Goal: Information Seeking & Learning: Get advice/opinions

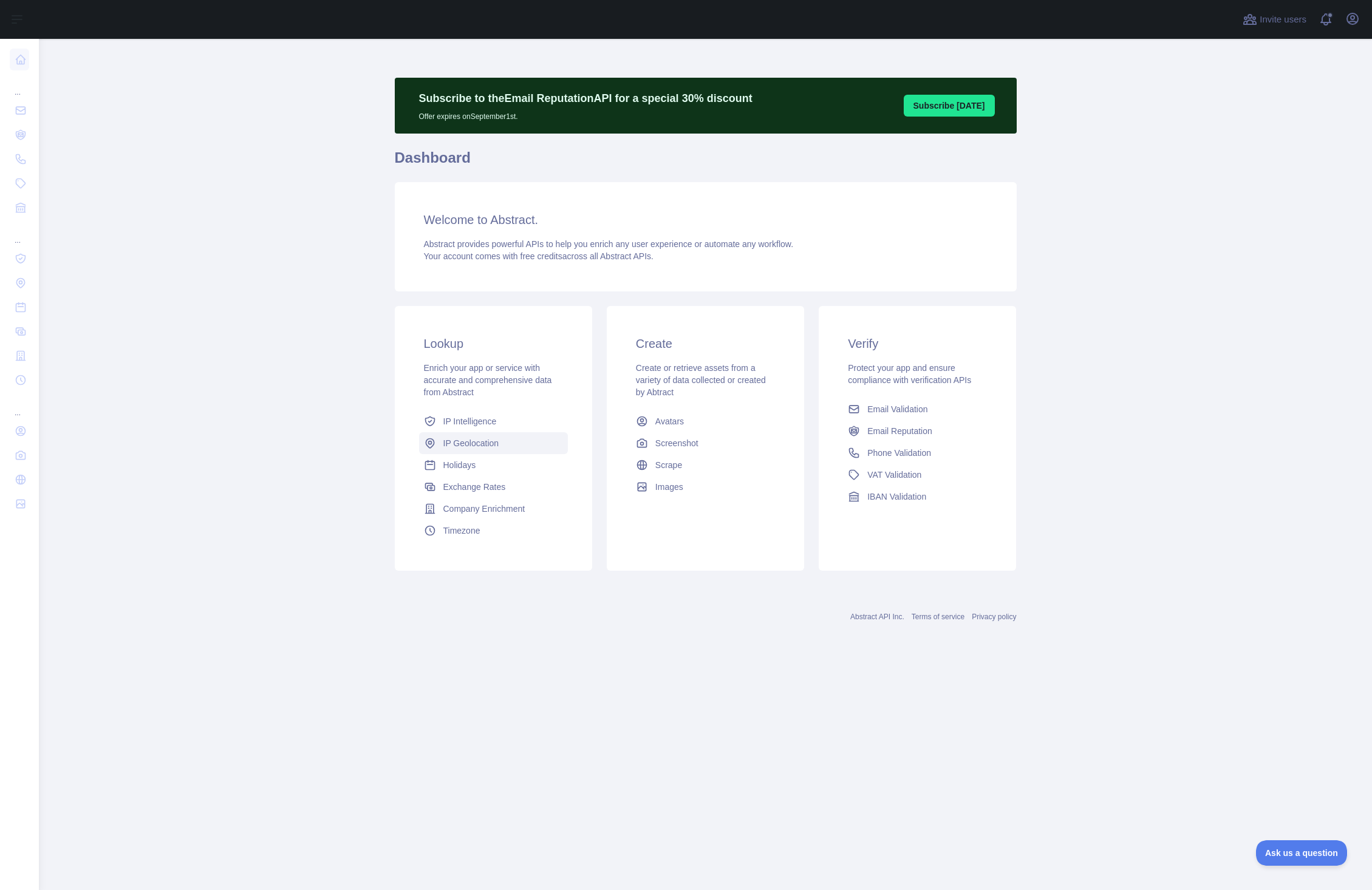
click at [491, 442] on span "IP Geolocation" at bounding box center [471, 443] width 56 height 12
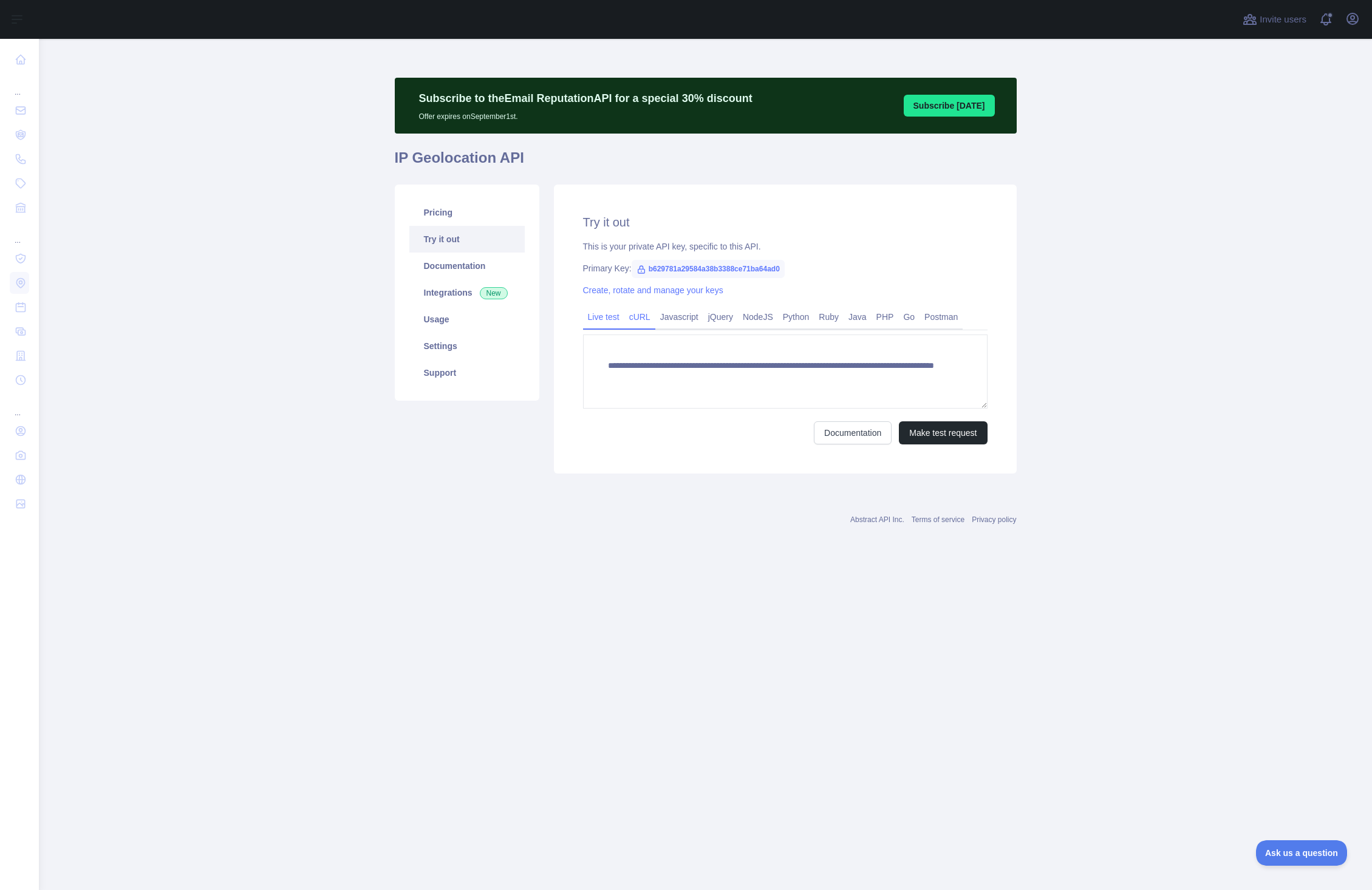
click at [637, 316] on link "cURL" at bounding box center [640, 317] width 31 height 19
click at [612, 315] on link "Live test" at bounding box center [604, 317] width 41 height 19
click at [940, 430] on button "Make test request" at bounding box center [943, 432] width 88 height 23
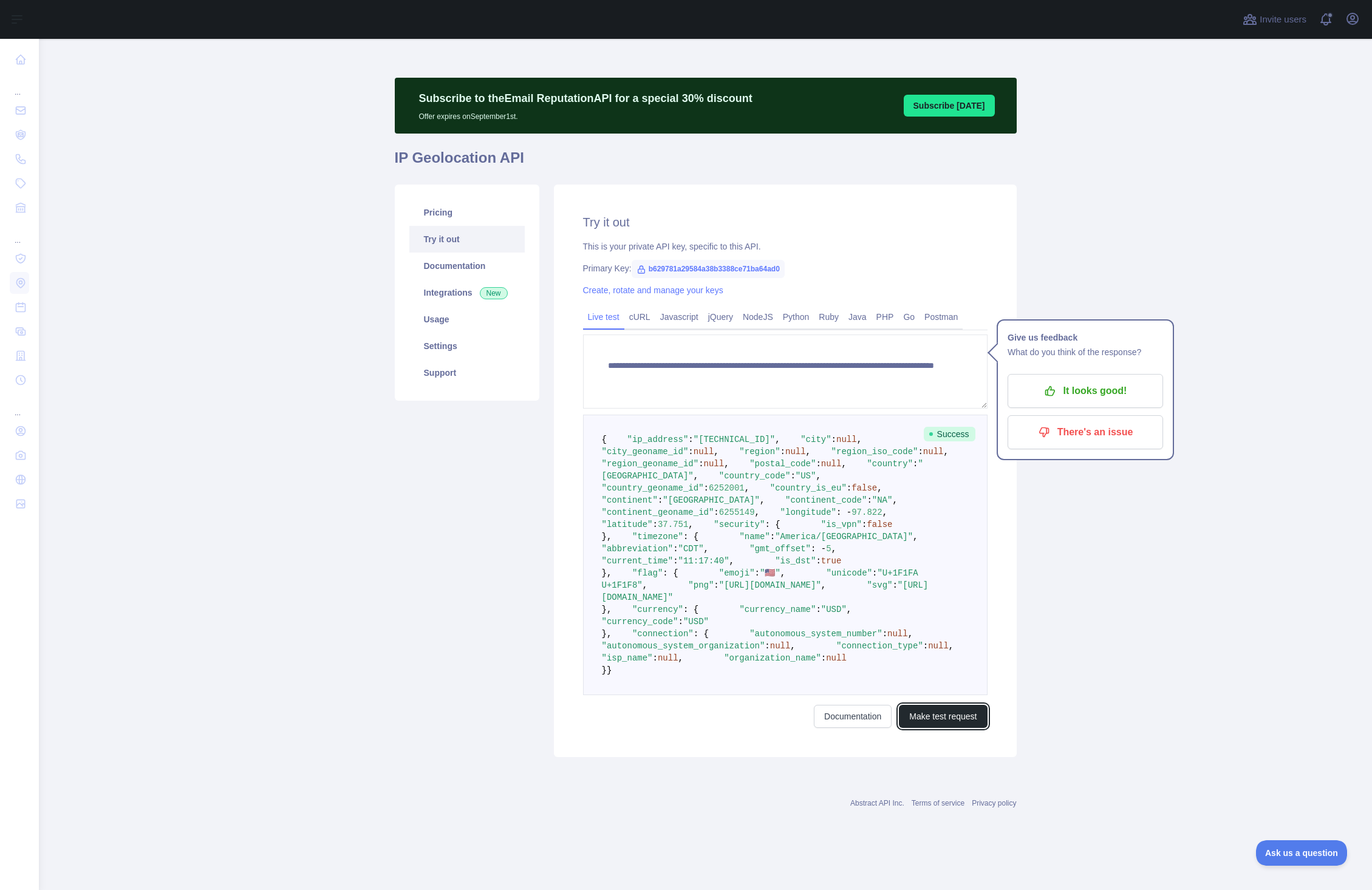
scroll to position [261, 0]
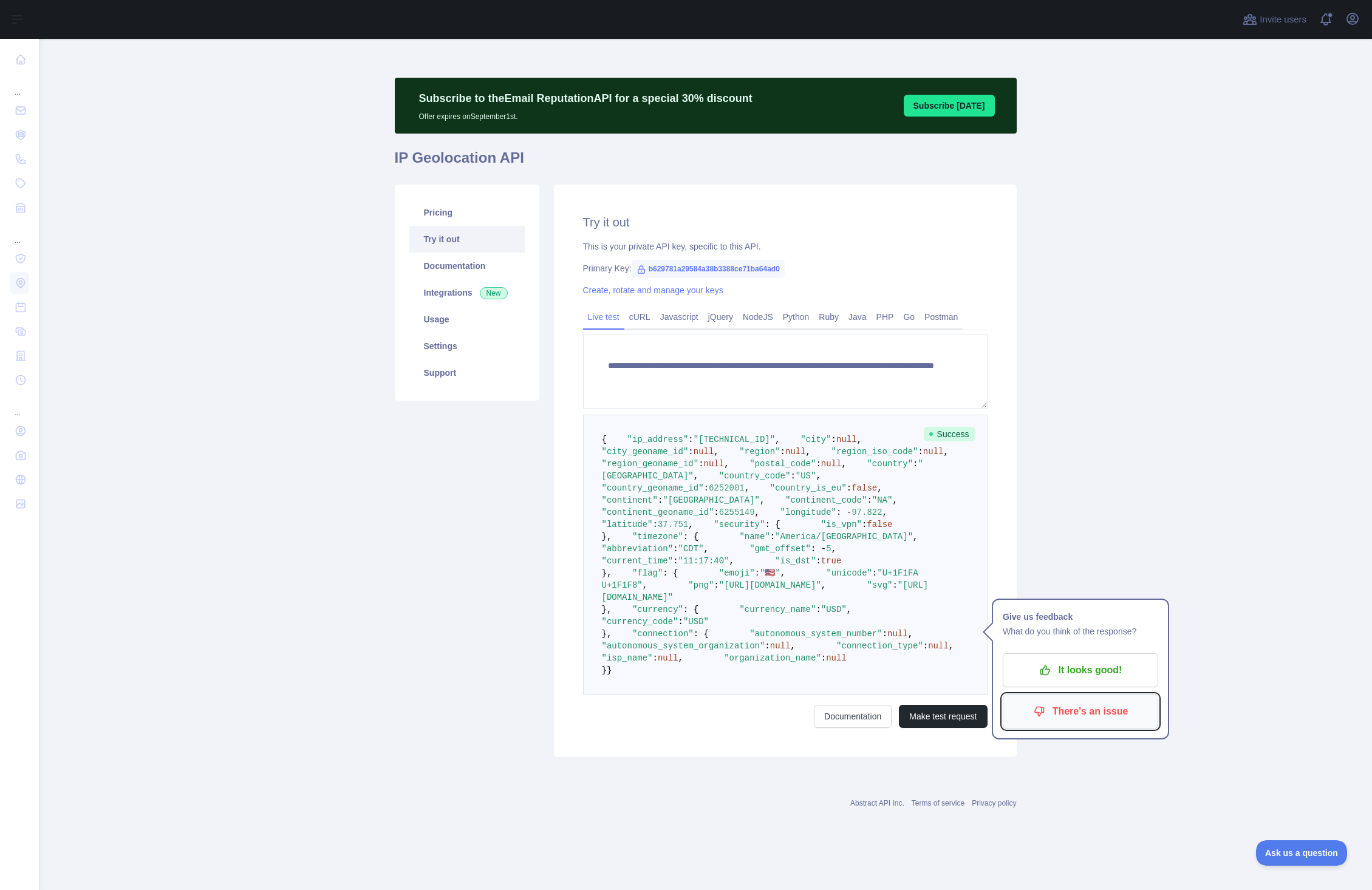
click at [1104, 701] on p "There's an issue" at bounding box center [1081, 711] width 137 height 21
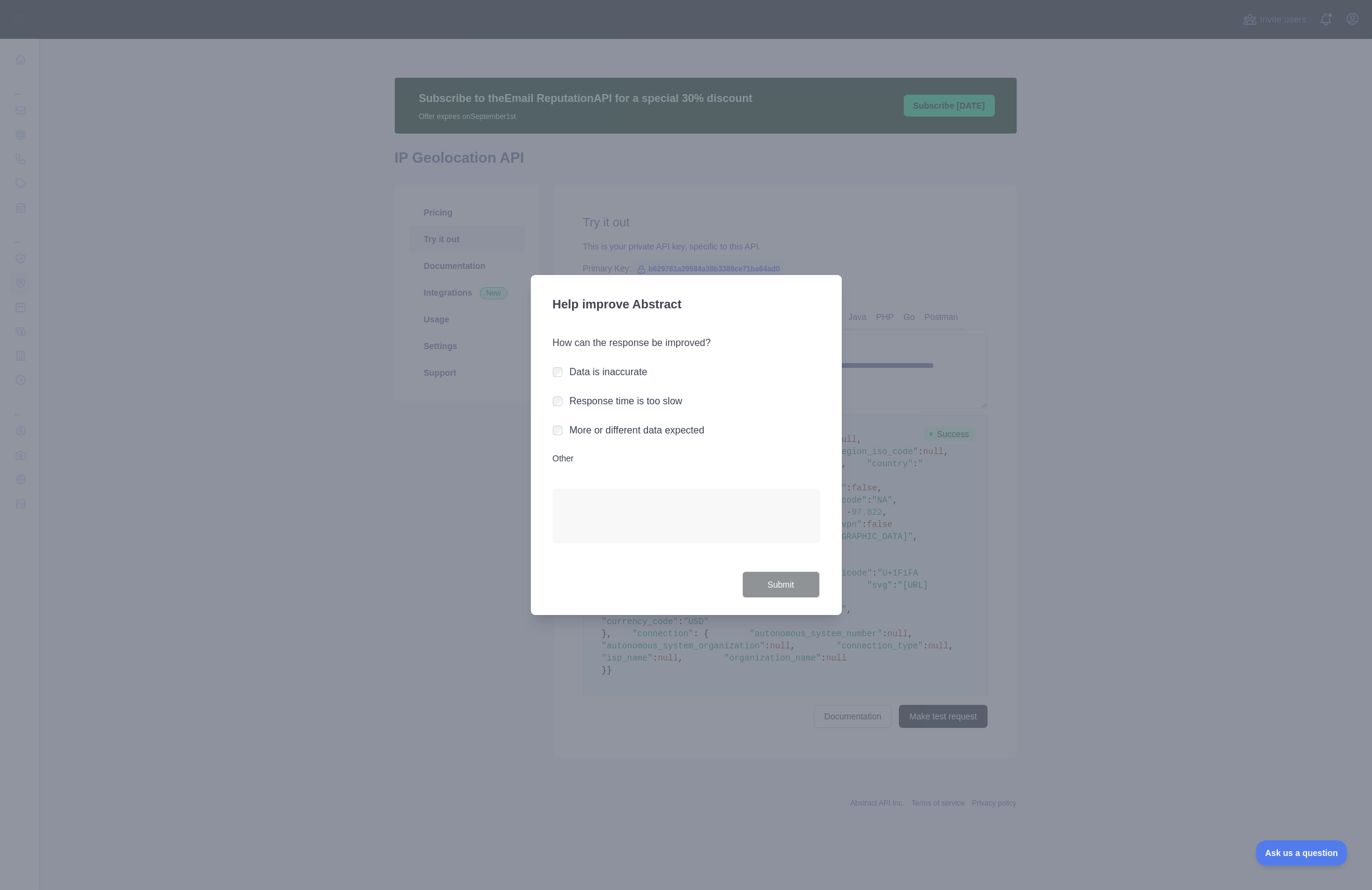
click at [610, 368] on label "Data is inaccurate" at bounding box center [608, 372] width 78 height 10
click at [656, 503] on textarea "Other" at bounding box center [686, 516] width 267 height 53
click at [617, 528] on textarea "Other" at bounding box center [686, 516] width 267 height 53
type textarea "**********"
click at [496, 510] on div "**********" at bounding box center [686, 445] width 1372 height 890
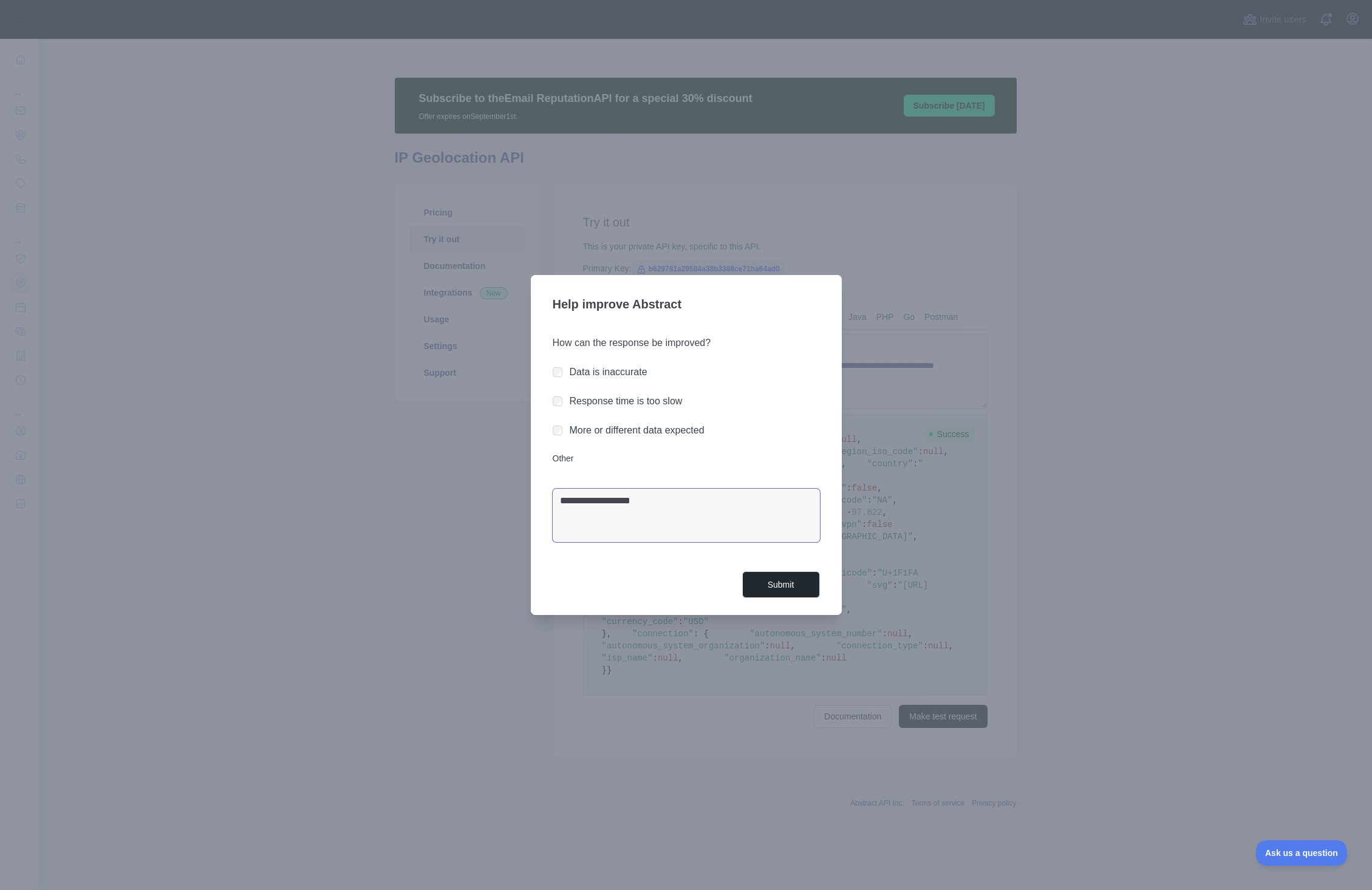
type textarea "**********"
click at [809, 578] on button "Submit" at bounding box center [781, 585] width 78 height 27
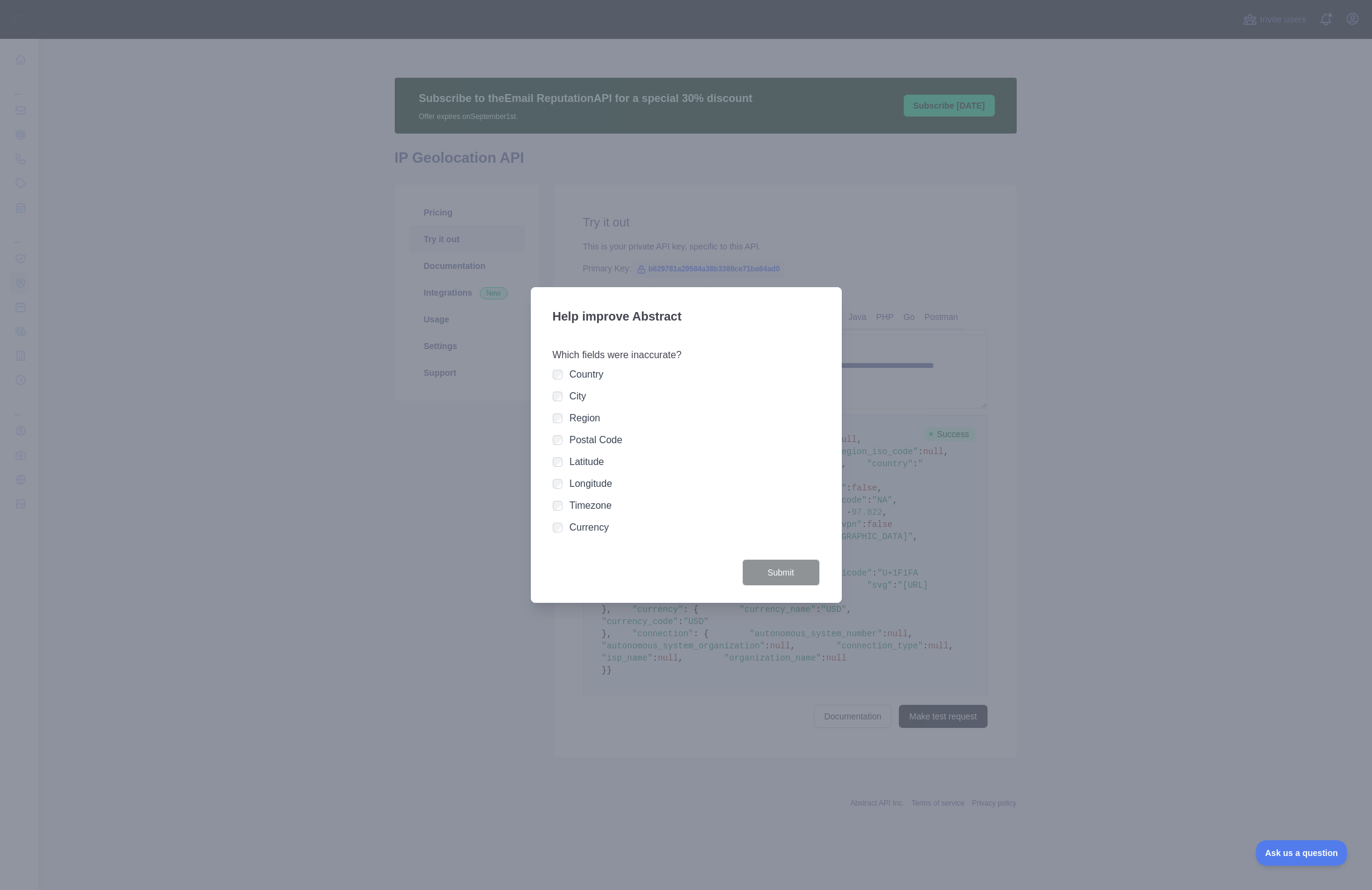
click at [588, 372] on label "Country" at bounding box center [587, 374] width 34 height 10
click at [575, 397] on label "City" at bounding box center [578, 396] width 17 height 10
drag, startPoint x: 581, startPoint y: 411, endPoint x: 587, endPoint y: 425, distance: 15.2
click at [582, 414] on label "Region" at bounding box center [585, 418] width 31 height 10
click at [587, 435] on label "Postal Code" at bounding box center [596, 440] width 53 height 10
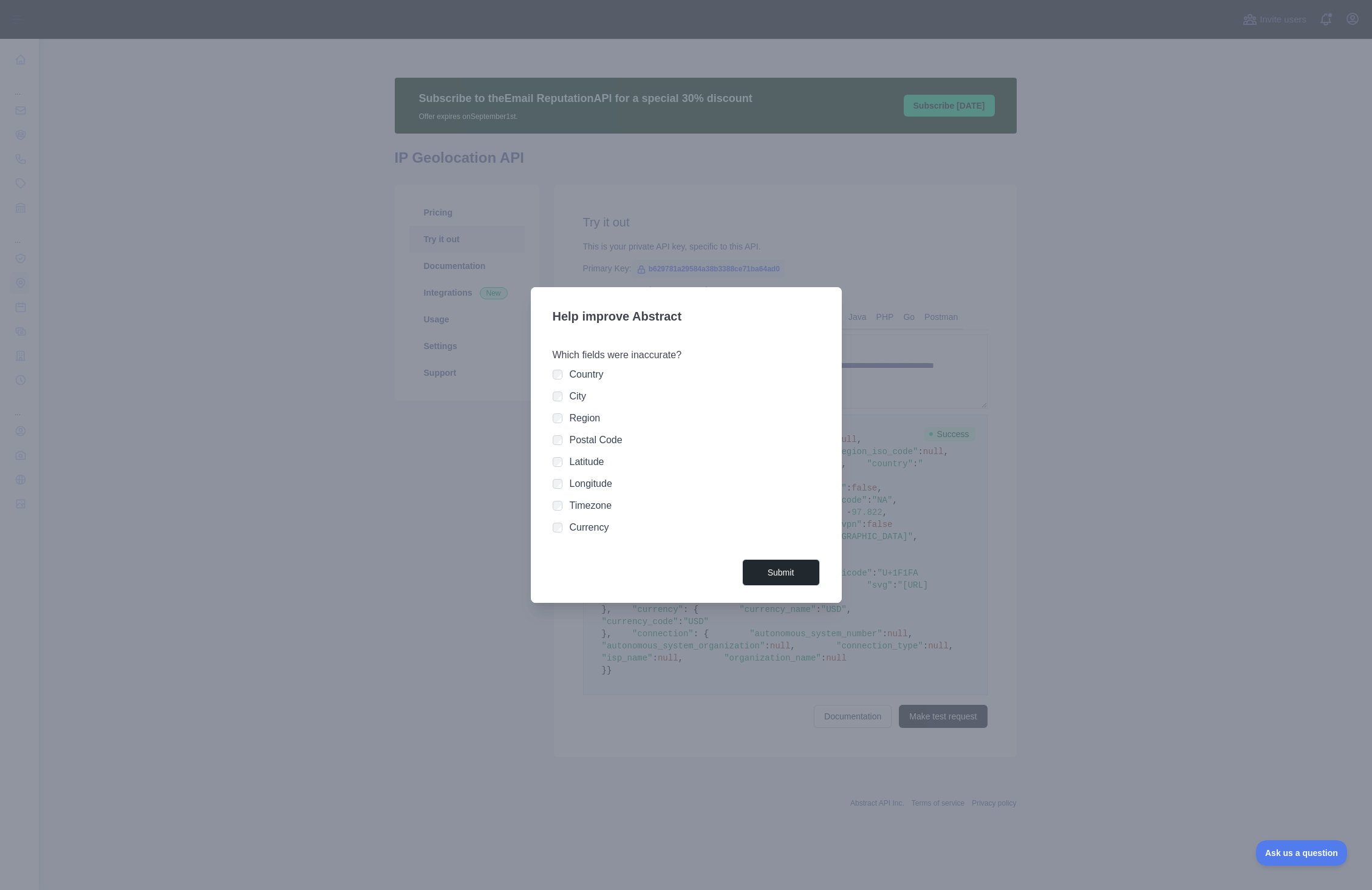
click at [589, 460] on label "Latitude" at bounding box center [587, 462] width 35 height 10
click at [593, 485] on label "Longitude" at bounding box center [591, 484] width 43 height 10
drag, startPoint x: 593, startPoint y: 505, endPoint x: 592, endPoint y: 521, distance: 16.0
click at [593, 507] on label "Timezone" at bounding box center [591, 505] width 43 height 10
click at [590, 527] on label "Currency" at bounding box center [589, 527] width 39 height 10
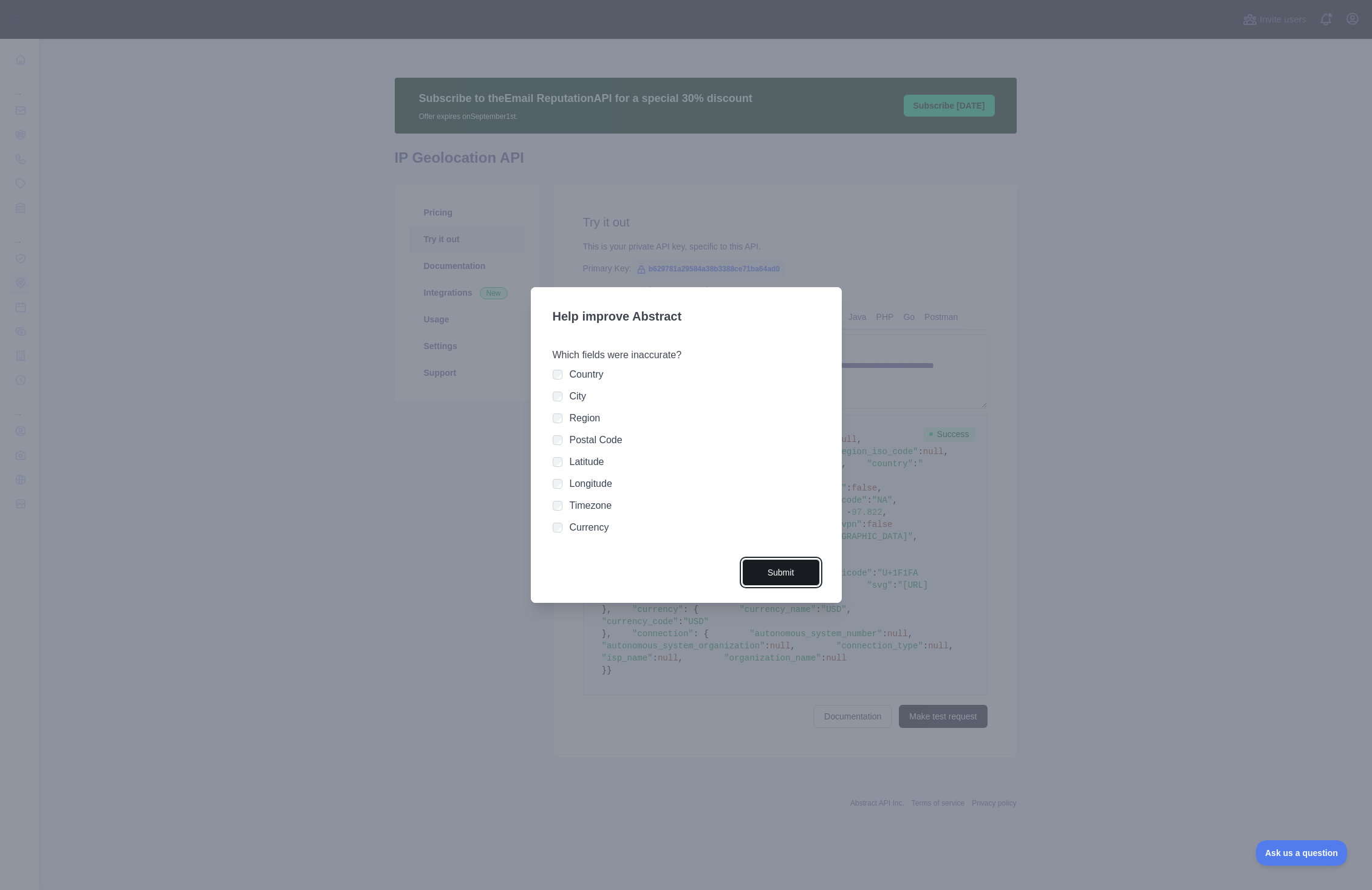
click at [783, 570] on button "Submit" at bounding box center [781, 572] width 78 height 27
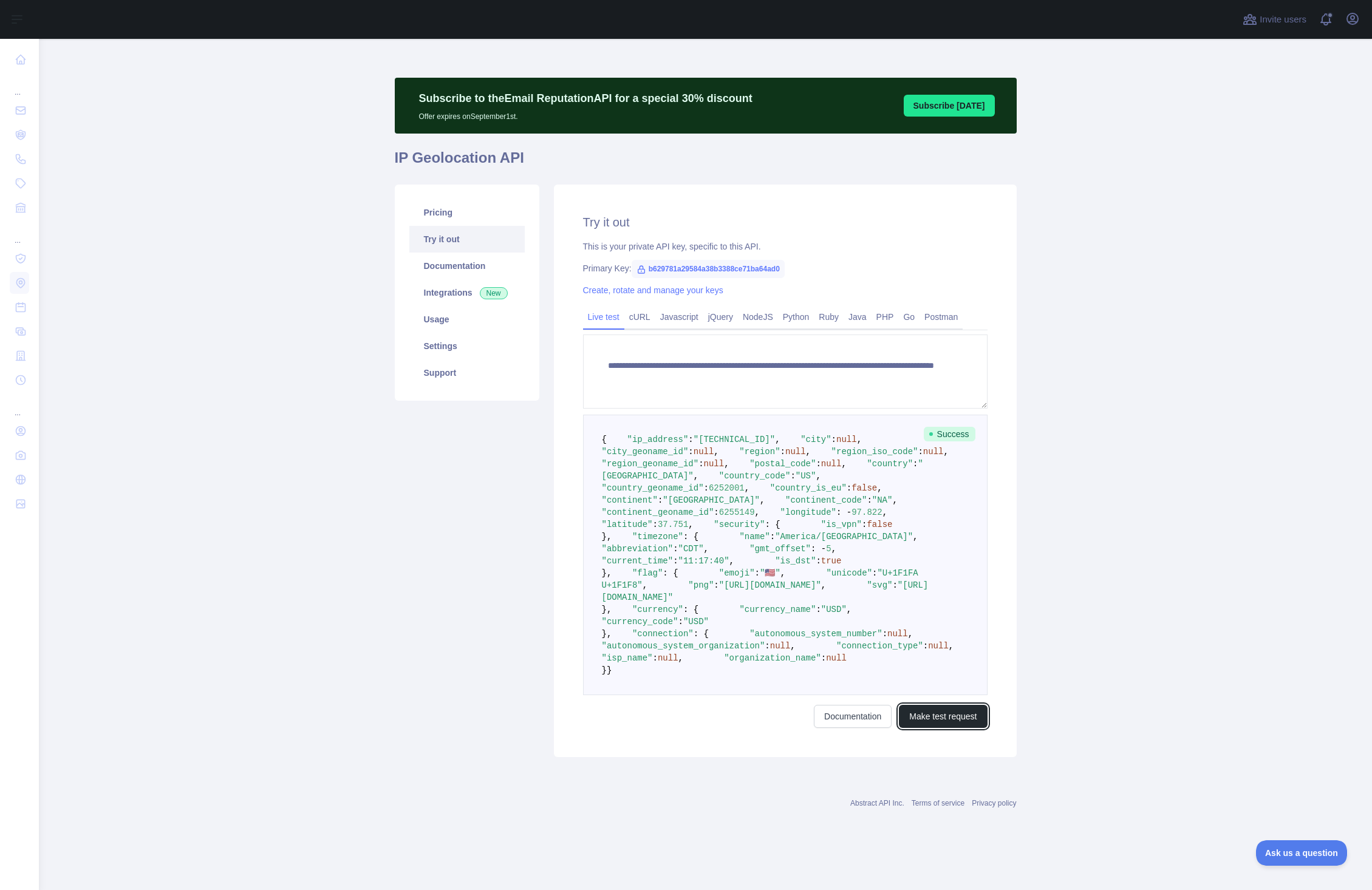
scroll to position [0, 0]
click at [438, 212] on link "Pricing" at bounding box center [467, 213] width 115 height 27
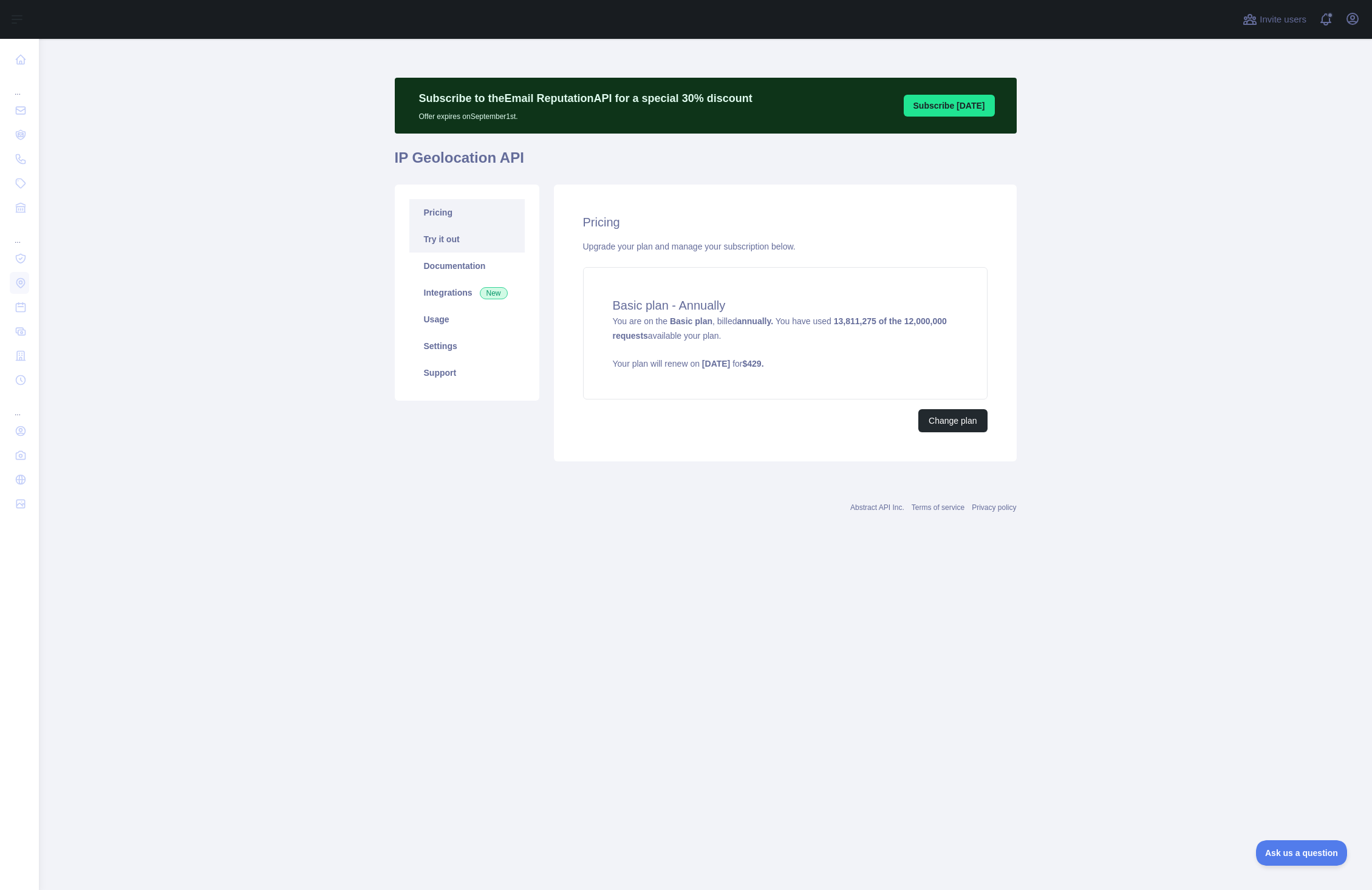
click at [452, 242] on link "Try it out" at bounding box center [467, 239] width 115 height 27
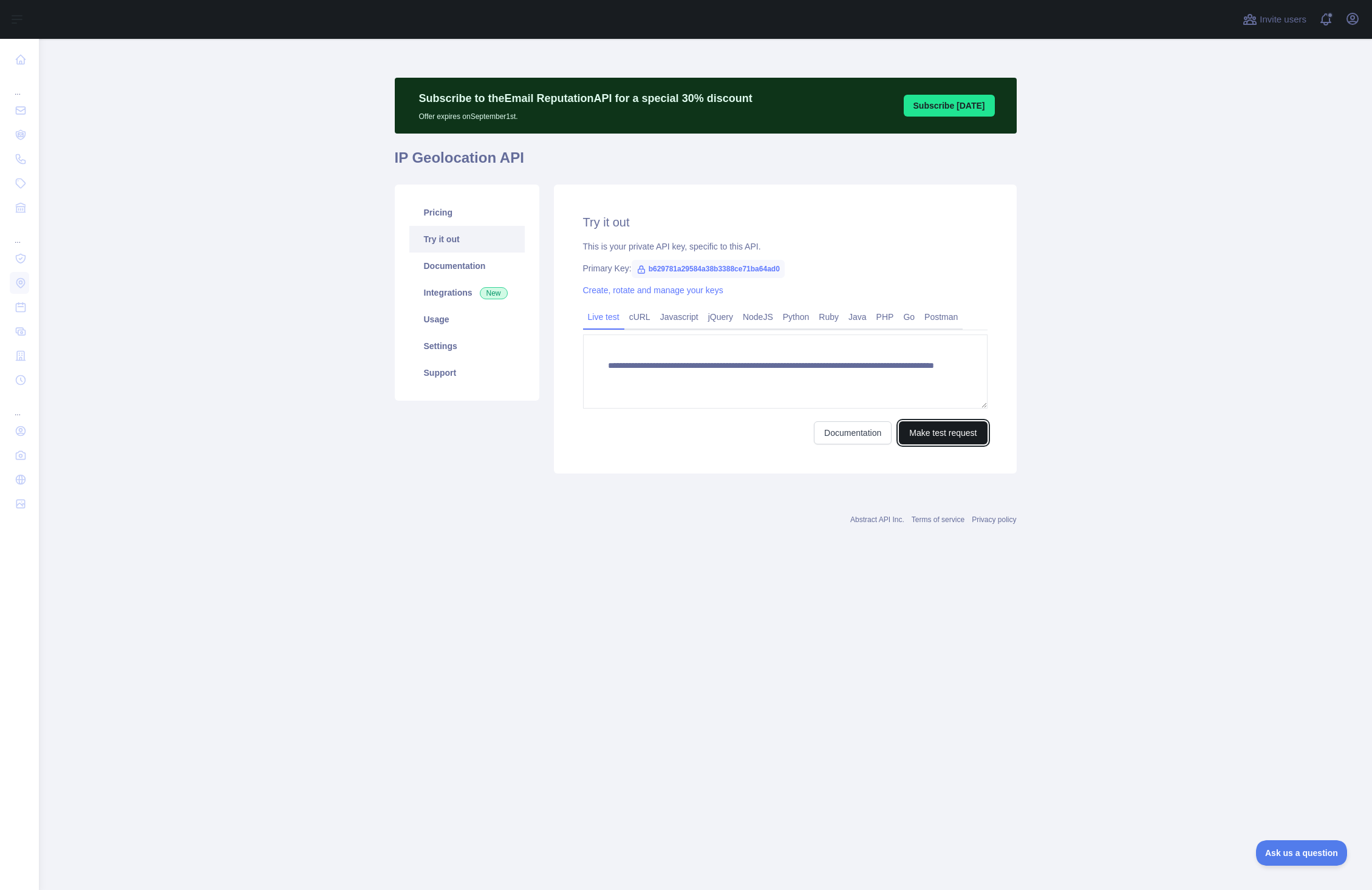
click at [946, 428] on button "Make test request" at bounding box center [943, 432] width 88 height 23
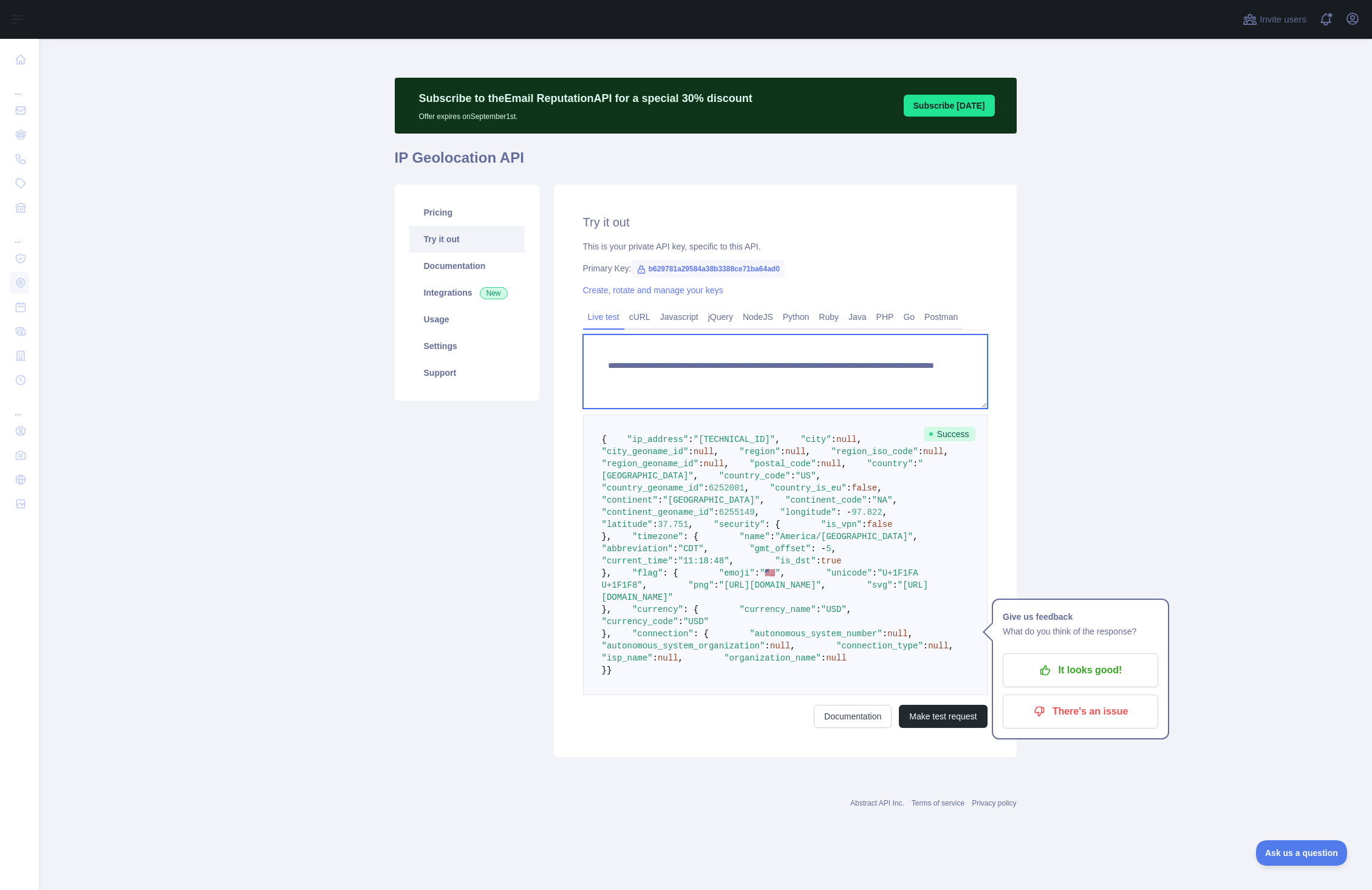
click at [910, 384] on textarea "**********" at bounding box center [785, 372] width 404 height 74
drag, startPoint x: 912, startPoint y: 384, endPoint x: 490, endPoint y: 345, distance: 423.8
click at [490, 345] on div "**********" at bounding box center [706, 470] width 637 height 587
click at [935, 380] on textarea "**********" at bounding box center [785, 372] width 404 height 74
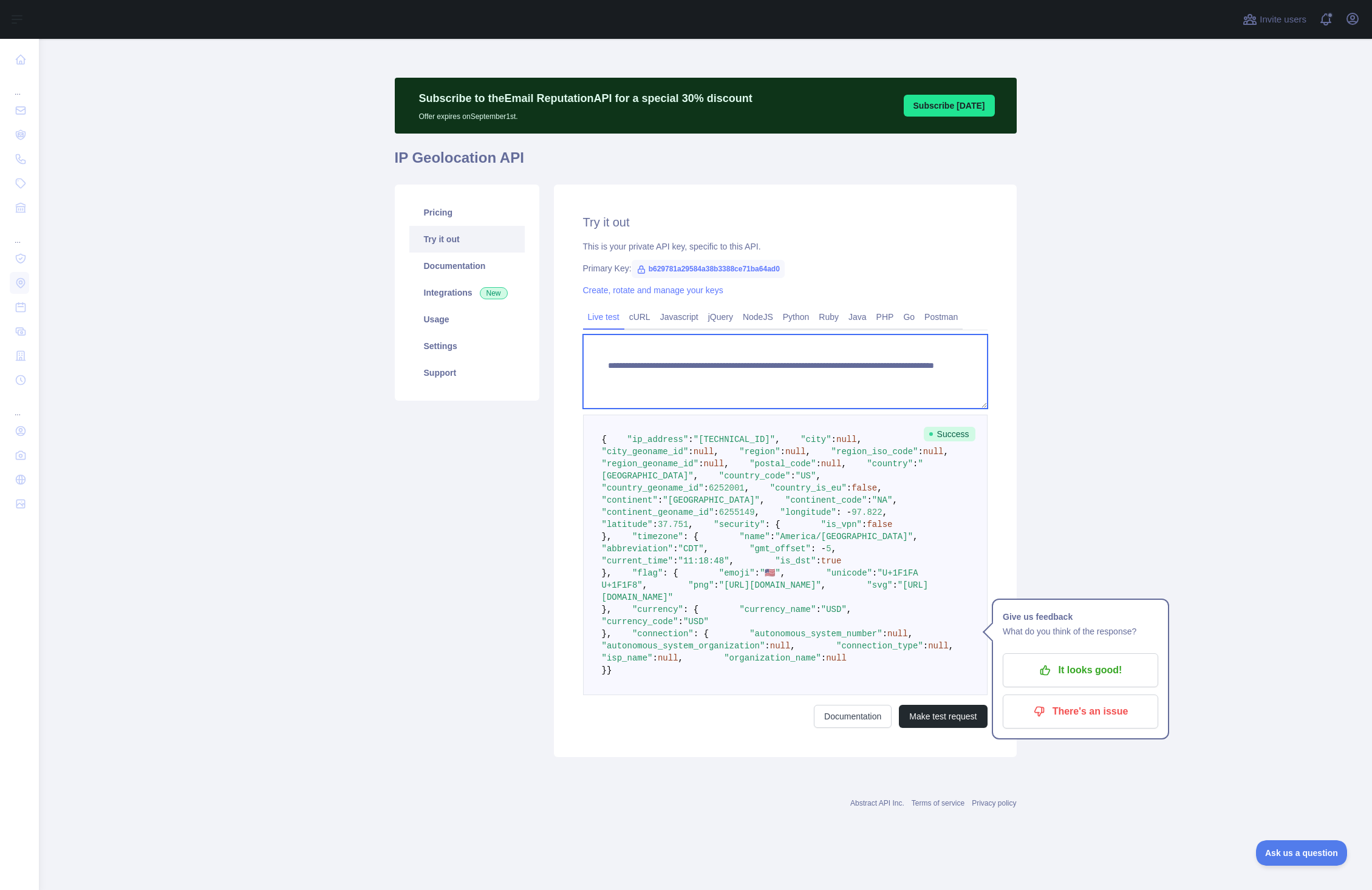
click at [917, 377] on textarea "**********" at bounding box center [785, 372] width 404 height 74
drag, startPoint x: 945, startPoint y: 374, endPoint x: 444, endPoint y: 360, distance: 501.2
click at [444, 360] on div "**********" at bounding box center [706, 470] width 637 height 587
type textarea "**********"
click at [787, 490] on pre "{ "ip_address" : "199.45.148.50" , "city" : null , "city_geoname_id" : null , "…" at bounding box center [785, 555] width 404 height 281
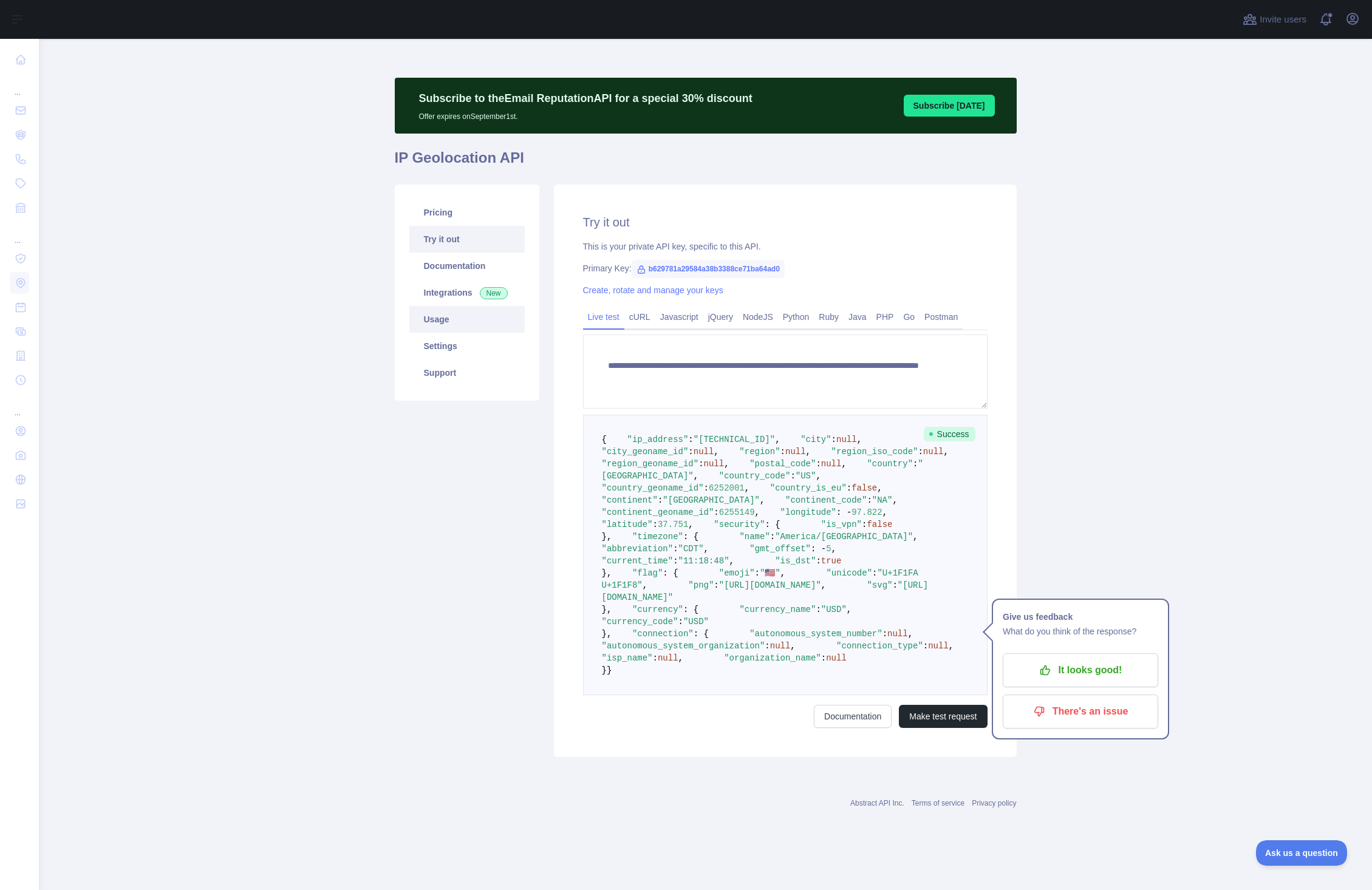
click at [422, 320] on link "Usage" at bounding box center [467, 319] width 115 height 27
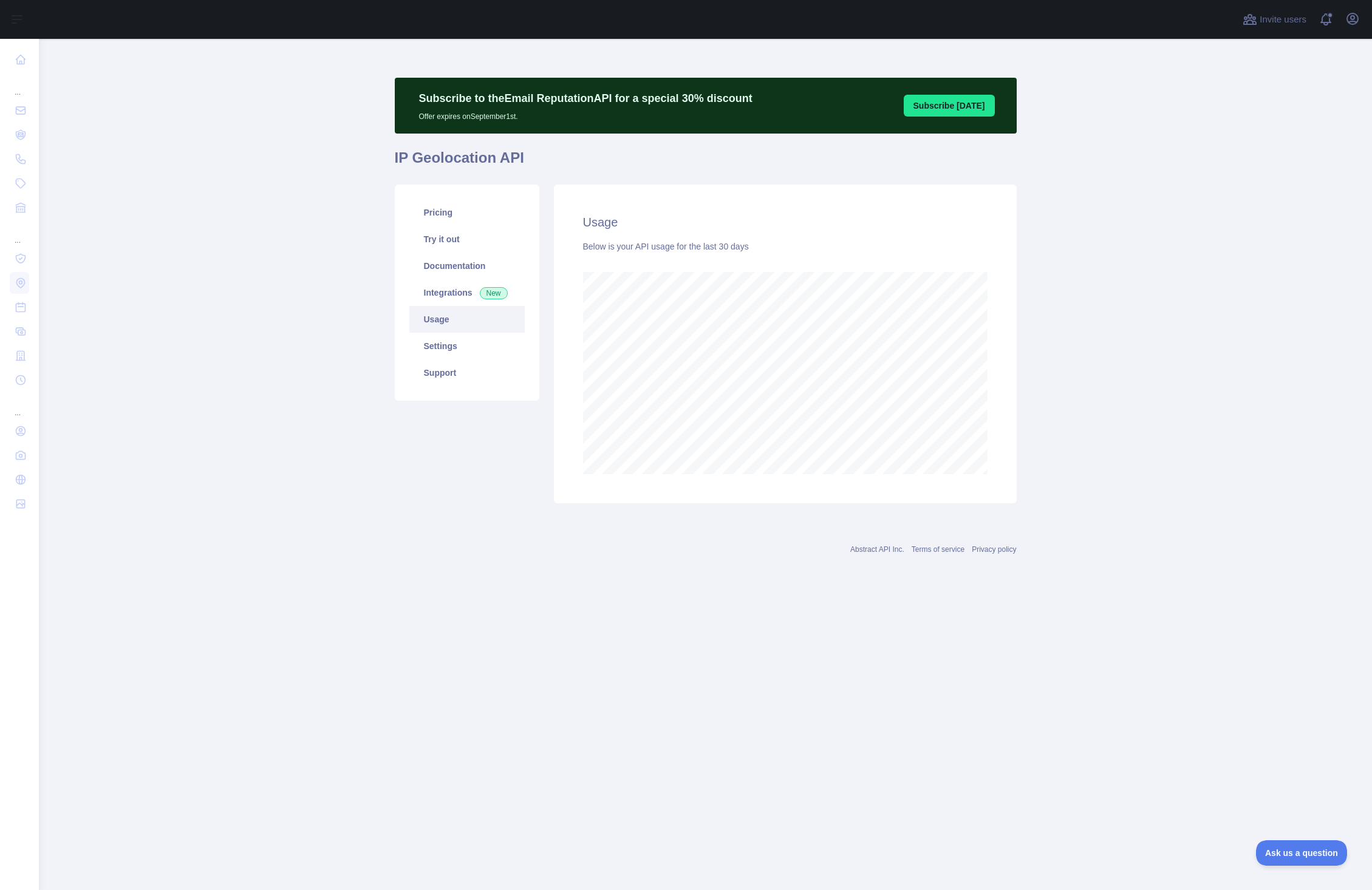
scroll to position [852, 1333]
click at [430, 341] on link "Settings" at bounding box center [467, 346] width 115 height 27
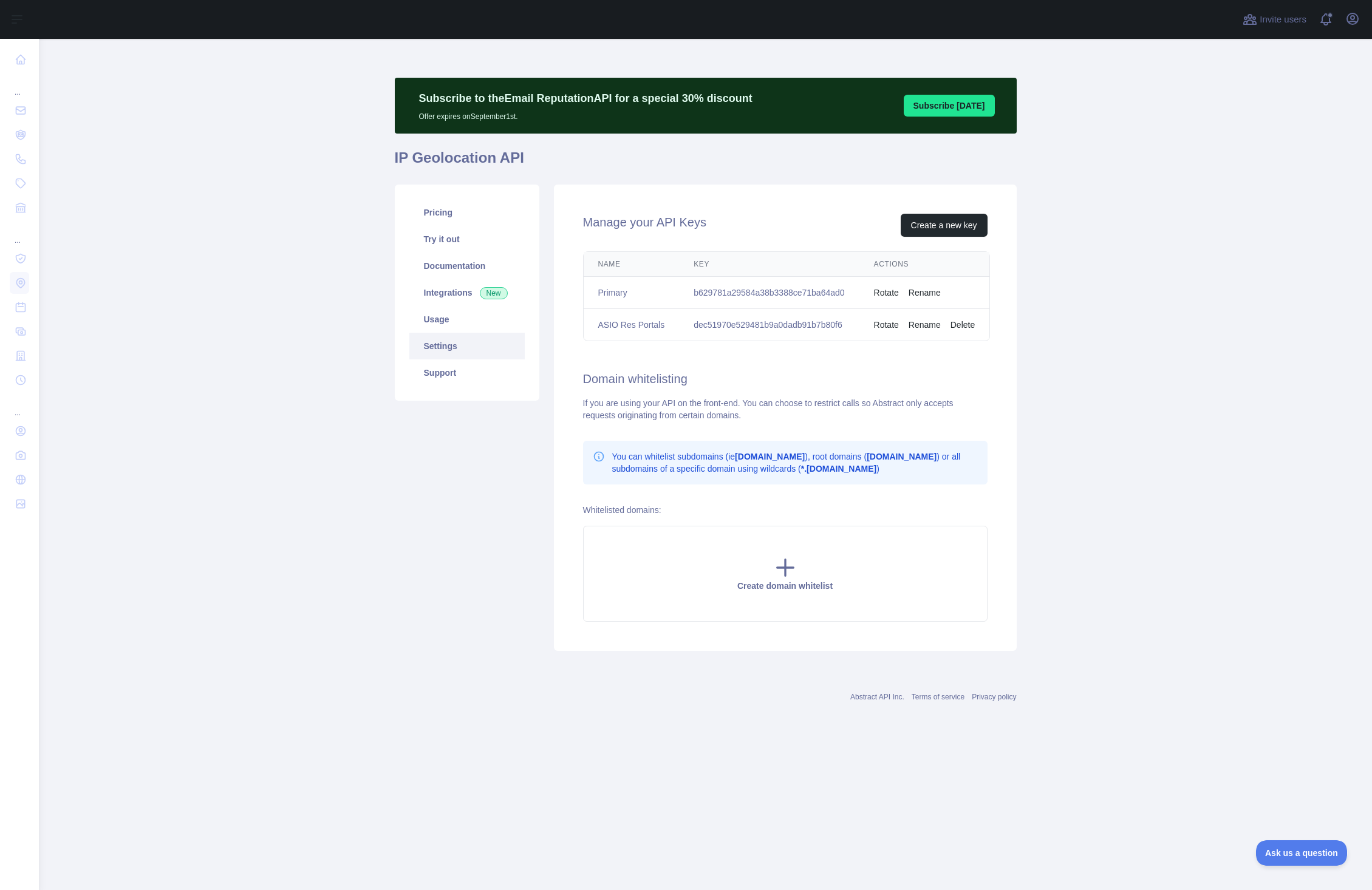
click at [813, 329] on td "dec51970e529481b9a0dadb91b7b80f6" at bounding box center [768, 325] width 180 height 32
copy td "dec51970e529481b9a0dadb91b7b80f6"
click at [1312, 842] on button "Ask us a question" at bounding box center [1295, 851] width 91 height 26
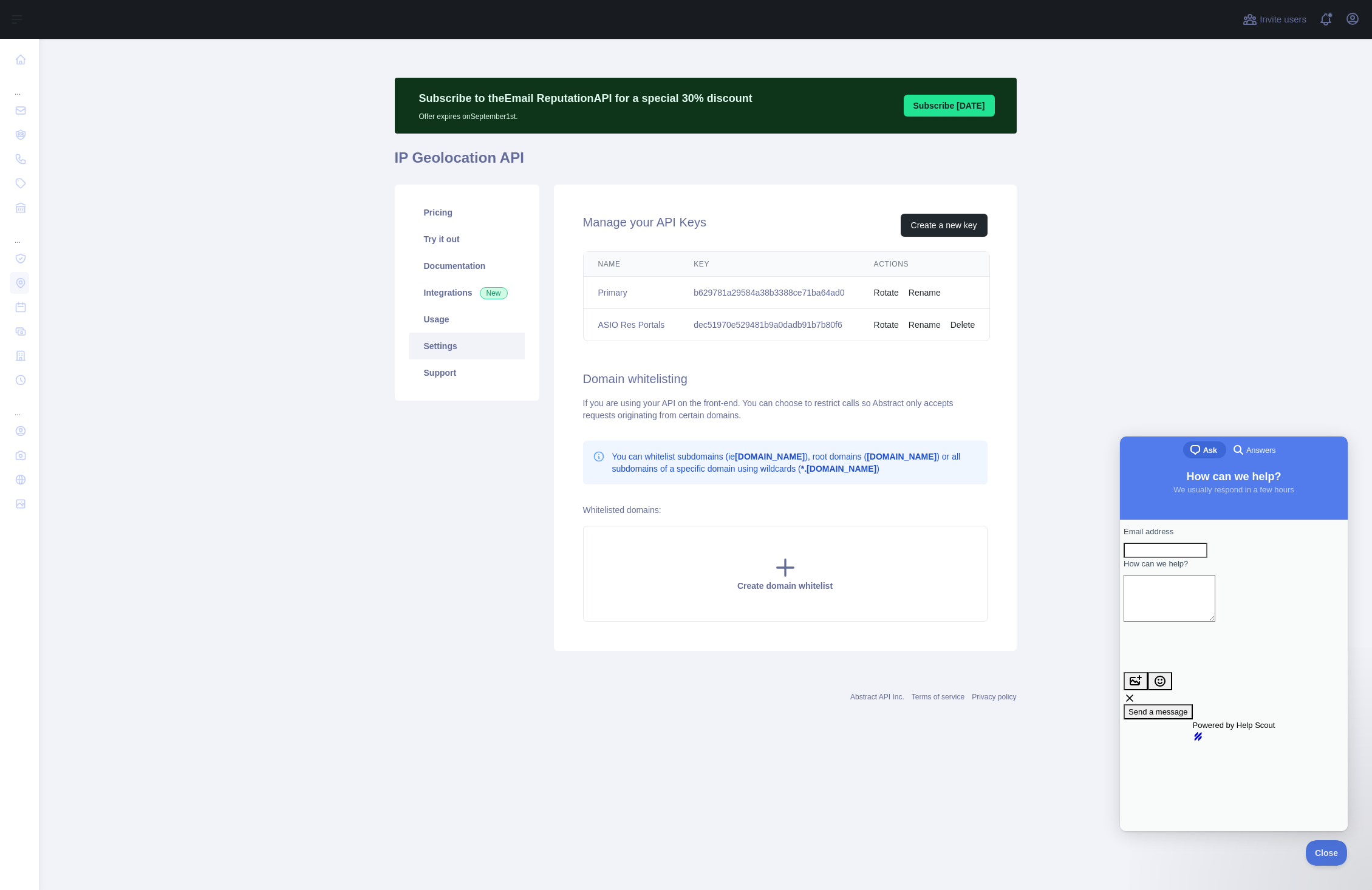
click at [1308, 162] on main "Subscribe to the Email Reputation API for a special 30 % discount Offer expires…" at bounding box center [706, 465] width 1333 height 852
click at [1361, 16] on button "Open user menu" at bounding box center [1353, 18] width 19 height 19
drag, startPoint x: 1246, startPoint y: 241, endPoint x: 1006, endPoint y: 436, distance: 309.2
click at [1246, 241] on main "Subscribe to the Email Reputation API for a special 30 % discount Offer expires…" at bounding box center [706, 465] width 1333 height 852
click at [440, 377] on link "Support" at bounding box center [467, 373] width 115 height 27
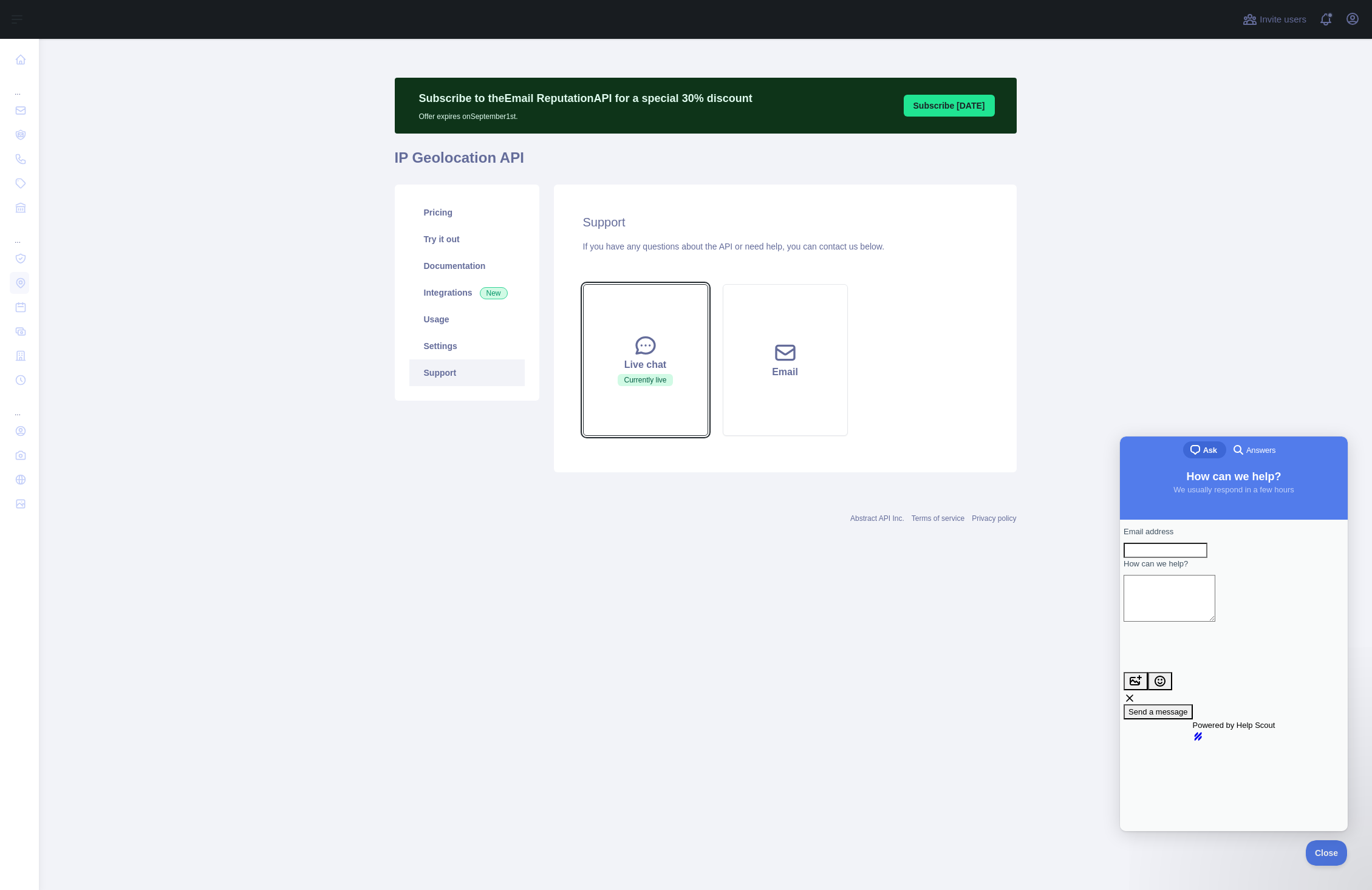
click at [653, 363] on div "Live chat" at bounding box center [646, 365] width 95 height 15
click at [1330, 858] on button "Close" at bounding box center [1323, 851] width 41 height 26
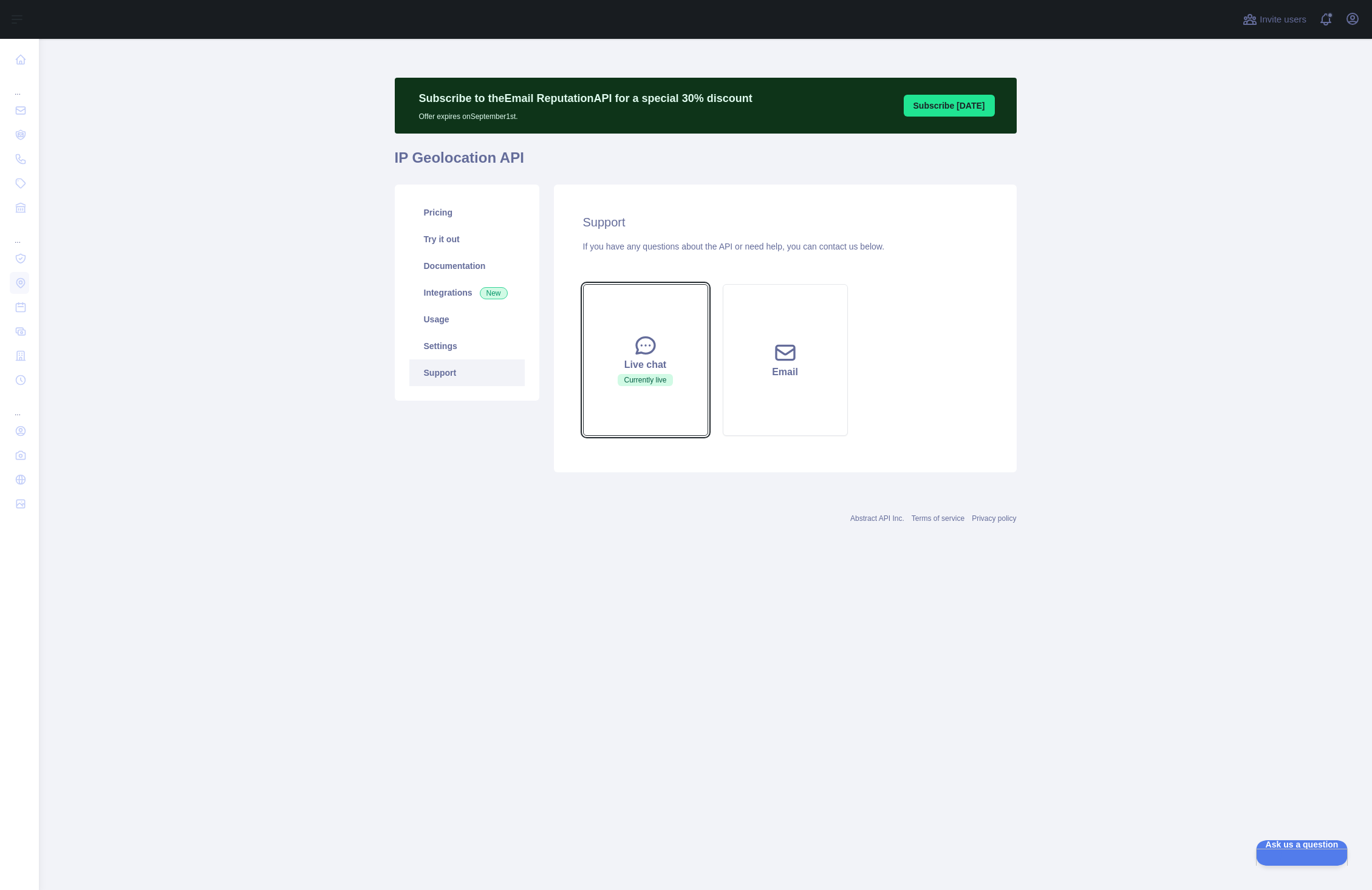
click at [649, 340] on icon at bounding box center [645, 345] width 24 height 24
drag, startPoint x: 703, startPoint y: 612, endPoint x: 700, endPoint y: 606, distance: 6.7
click at [701, 609] on main "Subscribe to the Email Reputation API for a special 30 % discount Offer expires…" at bounding box center [706, 465] width 1333 height 852
click at [638, 352] on icon at bounding box center [645, 345] width 24 height 24
click at [644, 340] on icon at bounding box center [645, 345] width 24 height 24
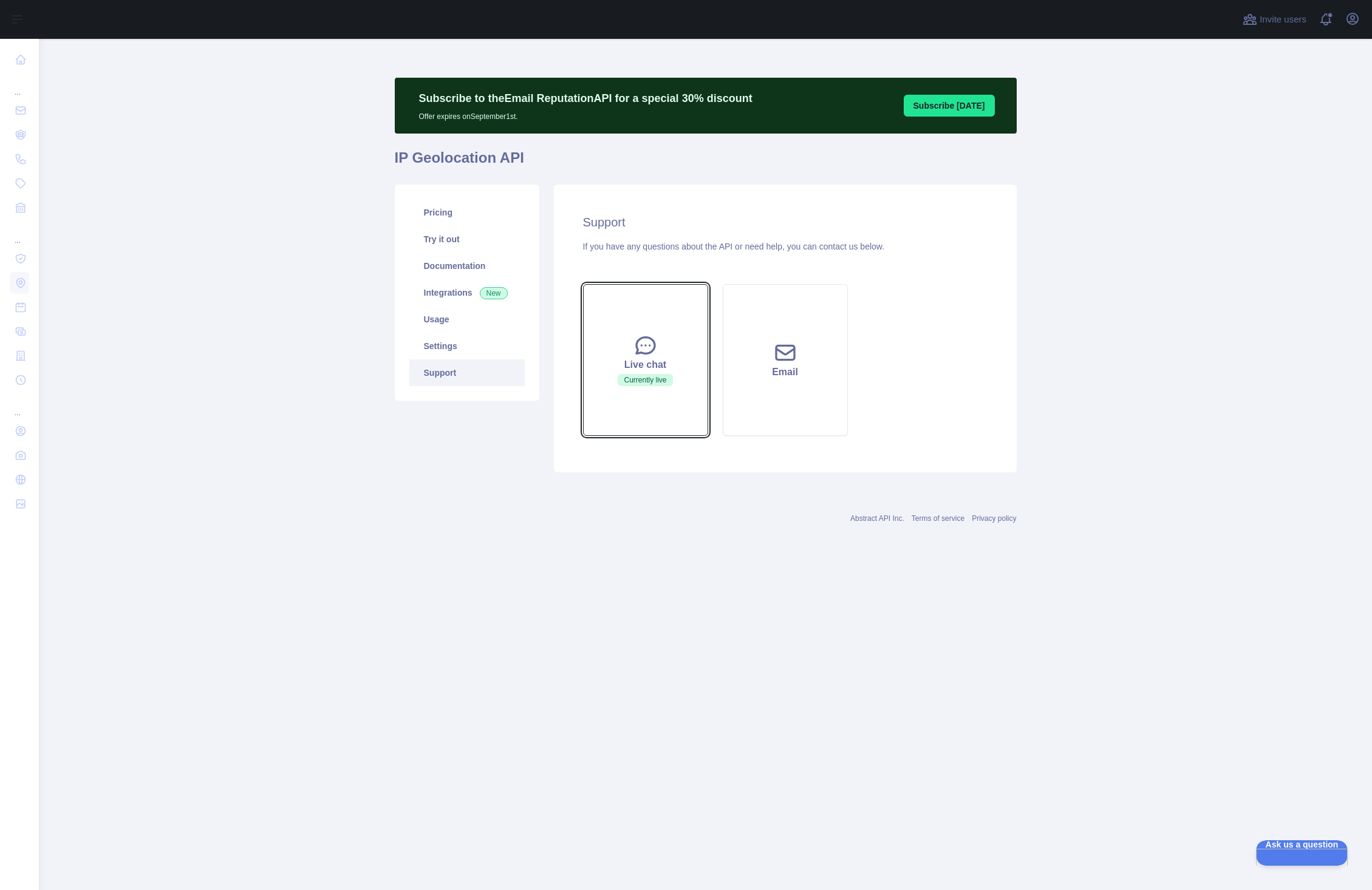
click at [644, 340] on icon at bounding box center [645, 345] width 24 height 24
click at [1310, 856] on button "Ask us a question" at bounding box center [1296, 851] width 92 height 26
click at [652, 355] on icon at bounding box center [645, 345] width 24 height 24
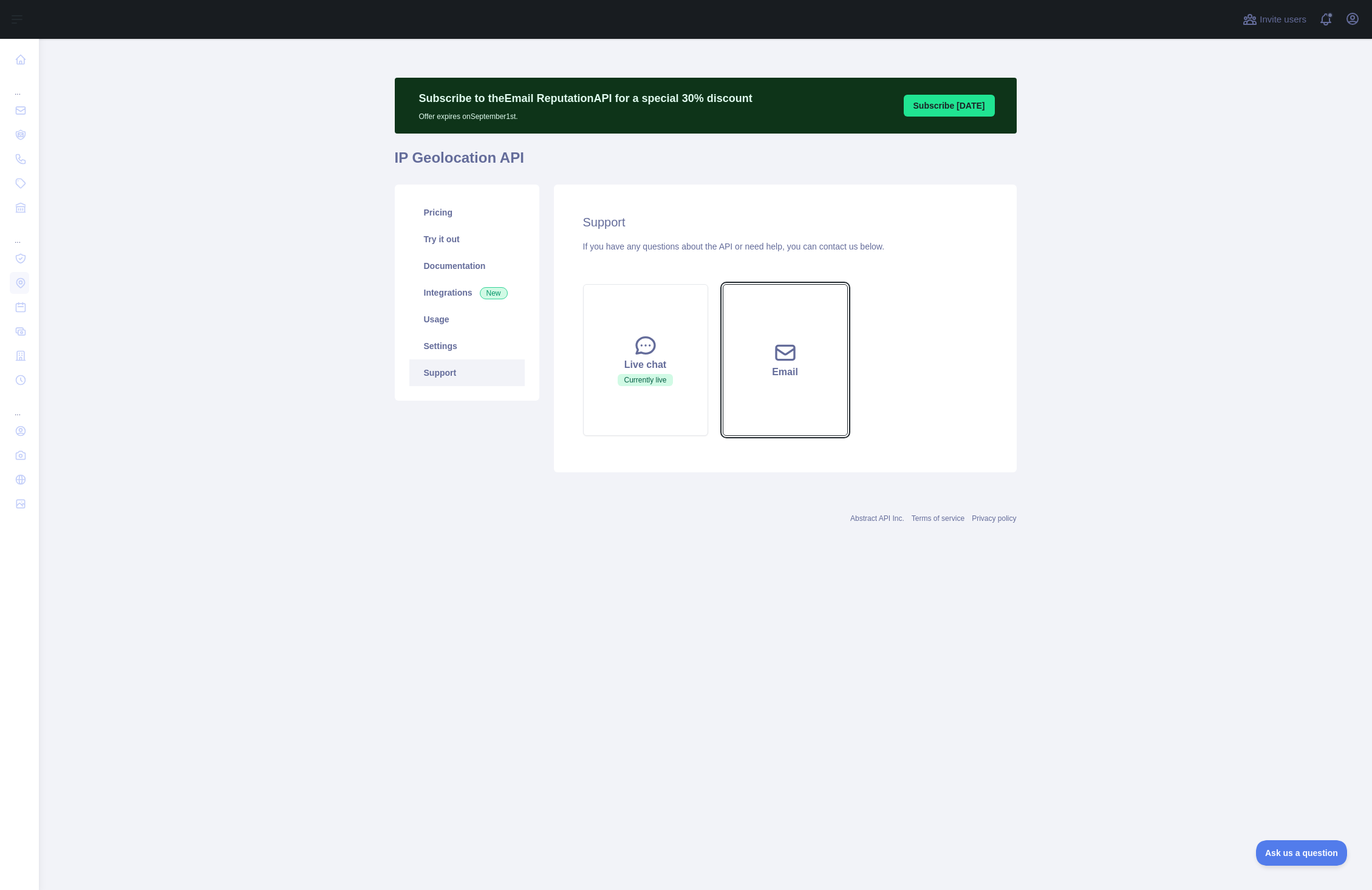
click at [782, 349] on icon at bounding box center [785, 352] width 24 height 24
click at [675, 370] on div "Live chat" at bounding box center [646, 365] width 95 height 15
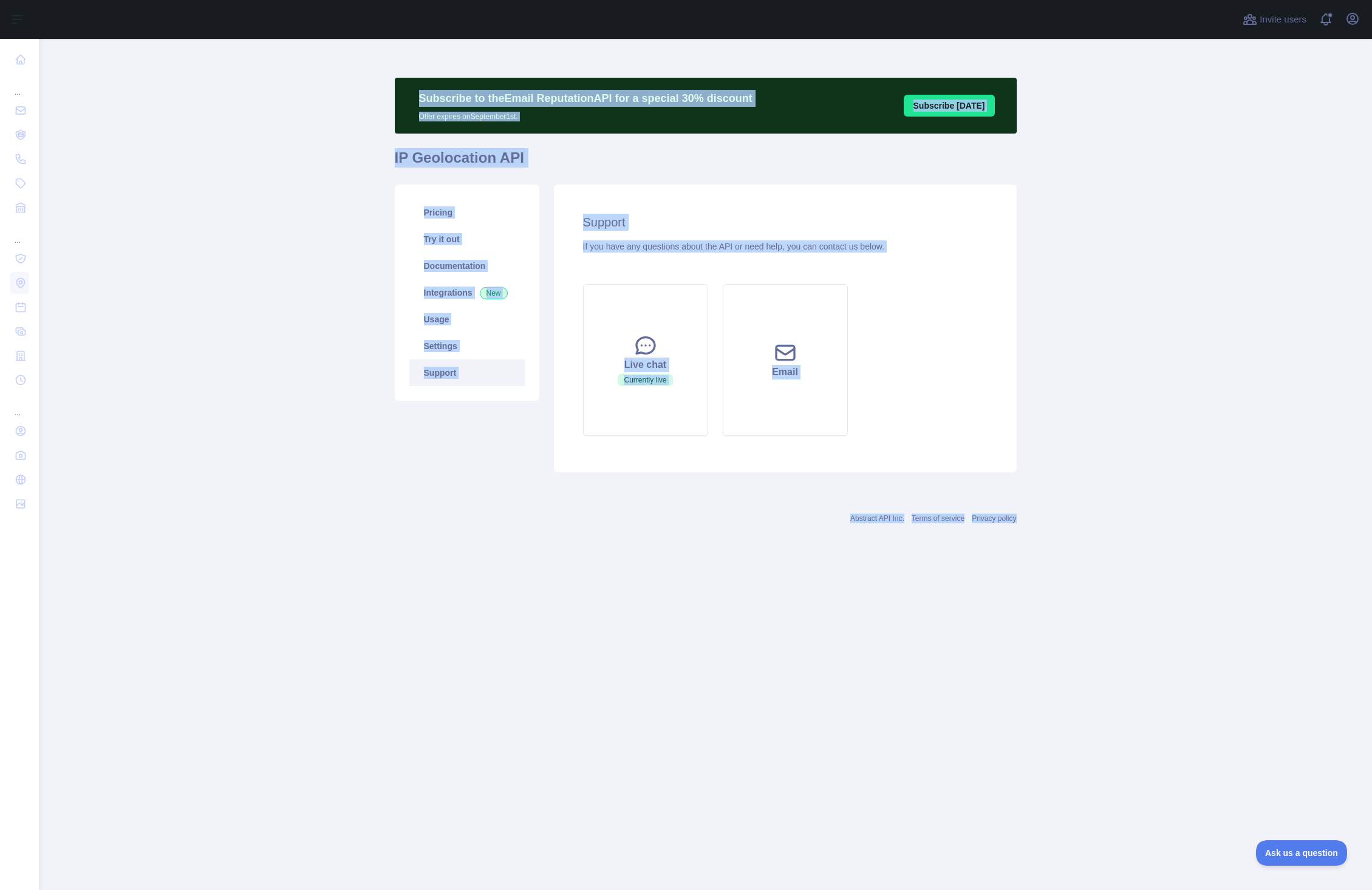
drag, startPoint x: 338, startPoint y: 55, endPoint x: 1162, endPoint y: 631, distance: 1005.4
click at [1186, 657] on main "Subscribe to the Email Reputation API for a special 30 % discount Offer expires…" at bounding box center [706, 465] width 1333 height 852
click at [1161, 630] on main "Subscribe to the Email Reputation API for a special 30 % discount Offer expires…" at bounding box center [706, 465] width 1333 height 852
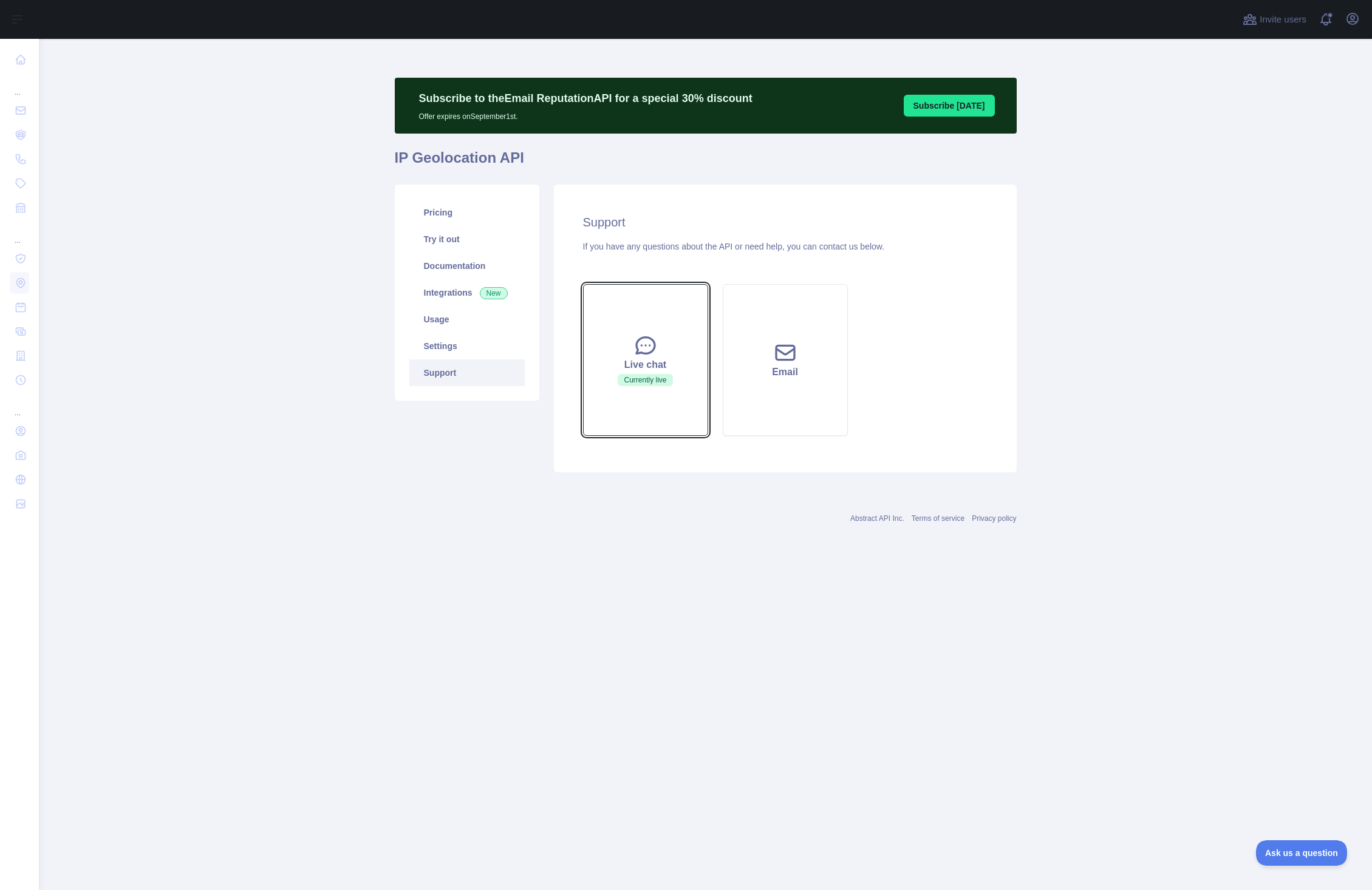
click at [646, 333] on button "Live chat Currently live" at bounding box center [645, 360] width 125 height 152
click at [653, 354] on icon at bounding box center [645, 345] width 24 height 24
click at [1291, 854] on span "Ask us a question" at bounding box center [1295, 852] width 91 height 9
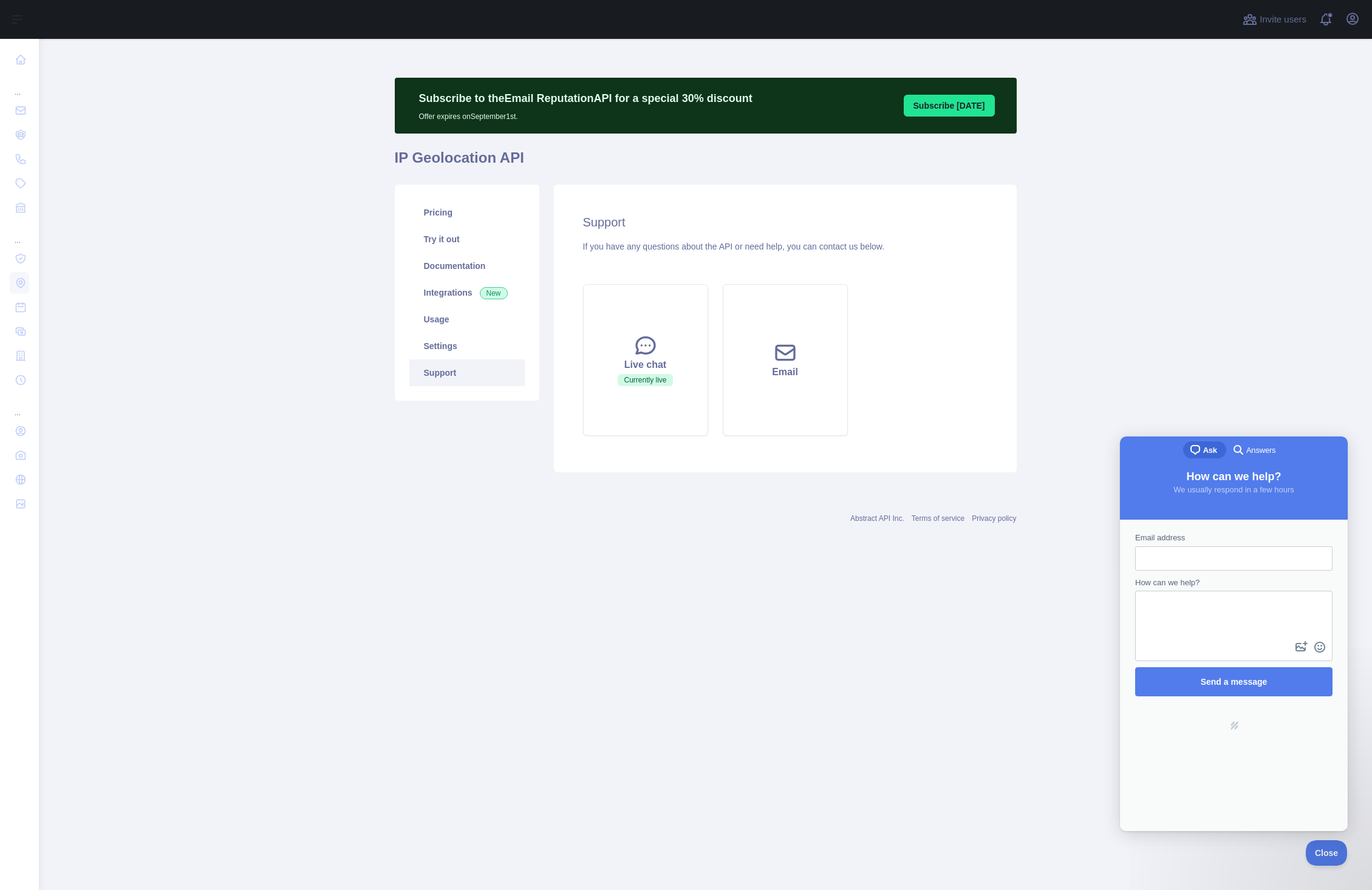
click at [797, 656] on main "Subscribe to the Email Reputation API for a special 30 % discount Offer expires…" at bounding box center [706, 465] width 1333 height 852
click at [1212, 553] on input "Email address" at bounding box center [1234, 558] width 178 height 22
type input "**********"
type textarea "**********"
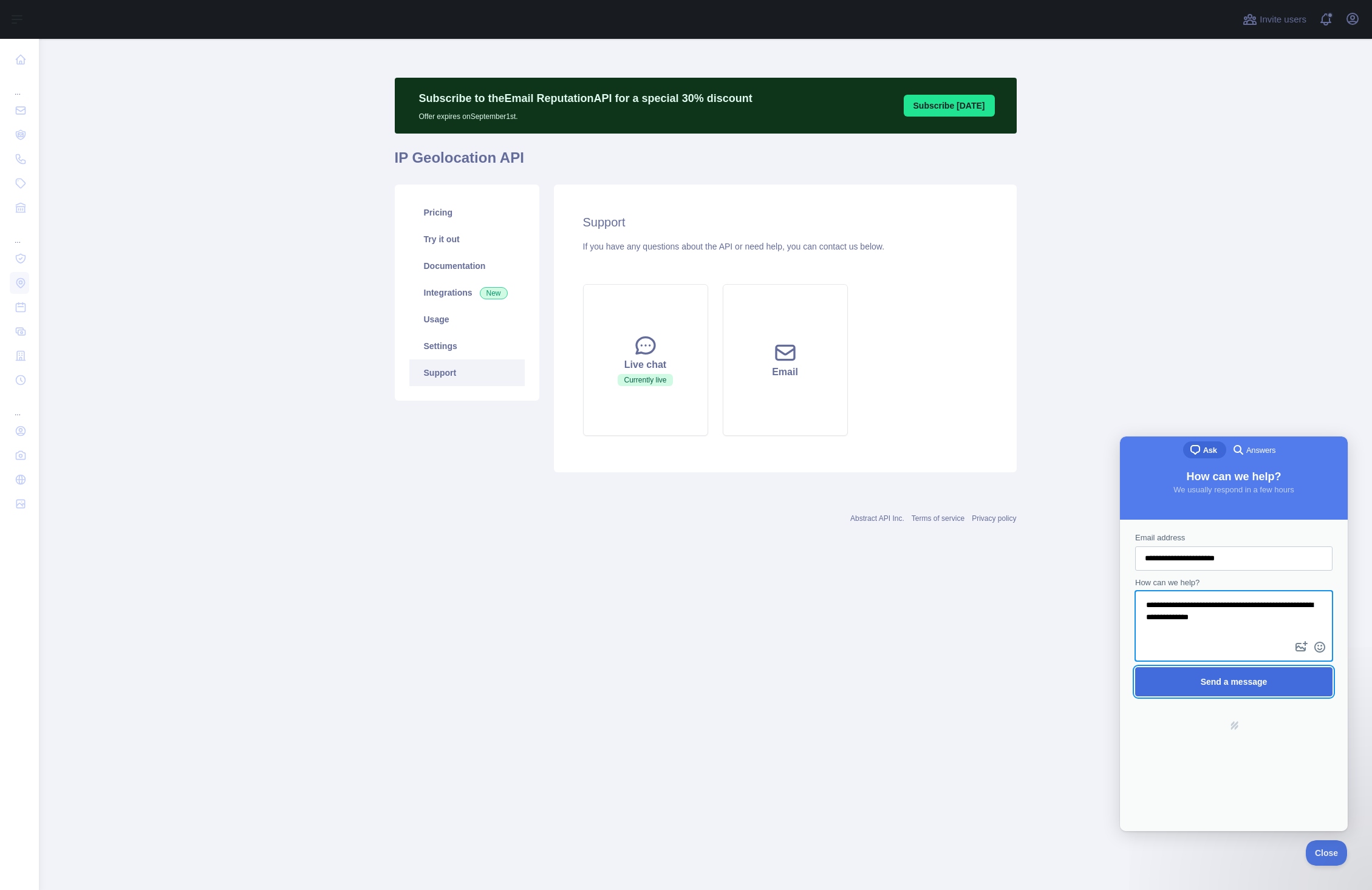
click at [1238, 677] on span "Send a message" at bounding box center [1234, 682] width 66 height 10
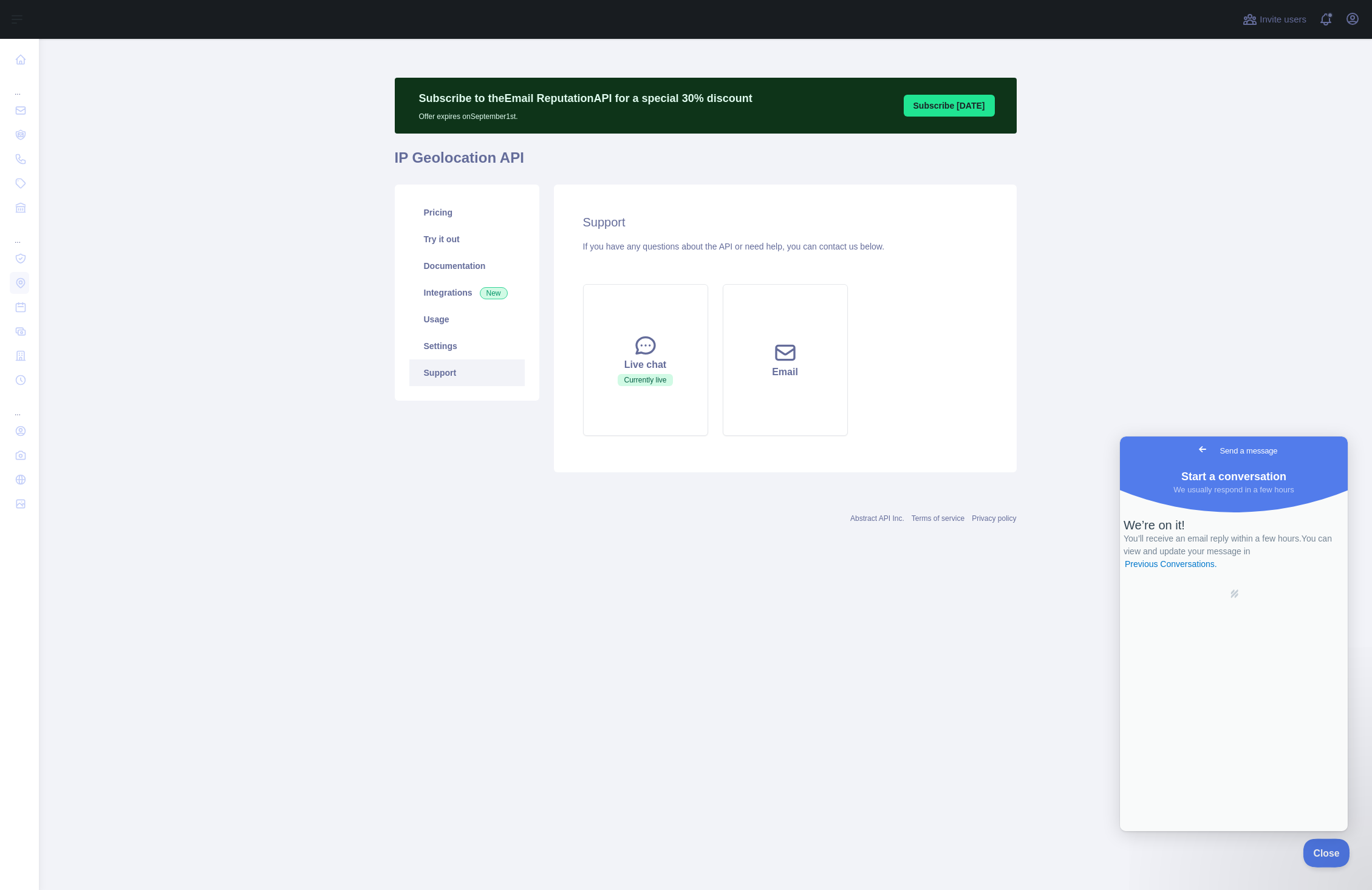
click at [1335, 851] on span "Close" at bounding box center [1323, 852] width 41 height 9
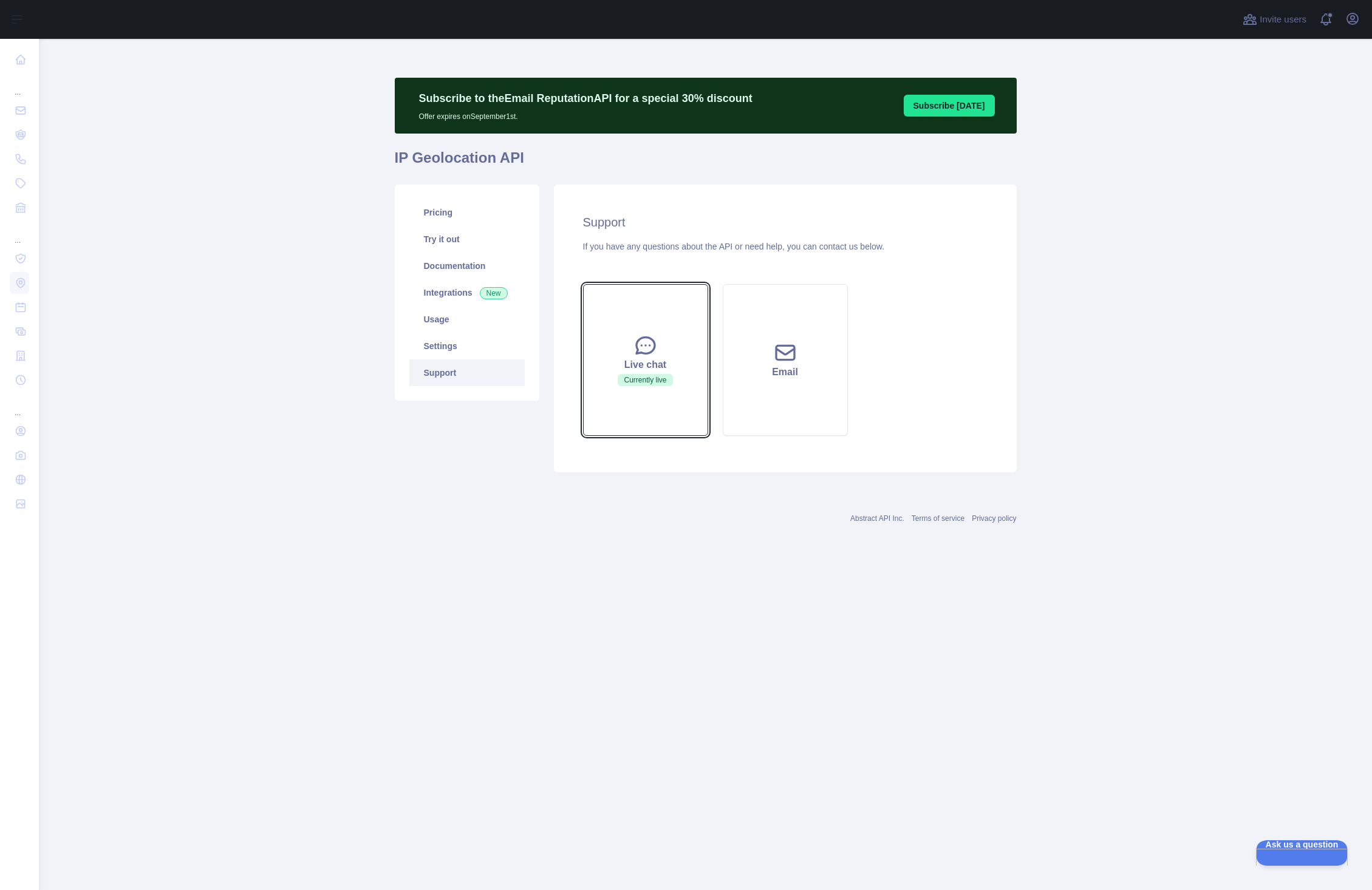
click at [645, 368] on div "Live chat" at bounding box center [646, 365] width 95 height 15
click at [1195, 299] on main "Subscribe to the Email Reputation API for a special 30 % discount Offer expires…" at bounding box center [706, 465] width 1333 height 852
click at [664, 345] on button "Live chat Currently live" at bounding box center [645, 360] width 125 height 152
click at [673, 326] on button "Live chat Currently live" at bounding box center [645, 360] width 125 height 152
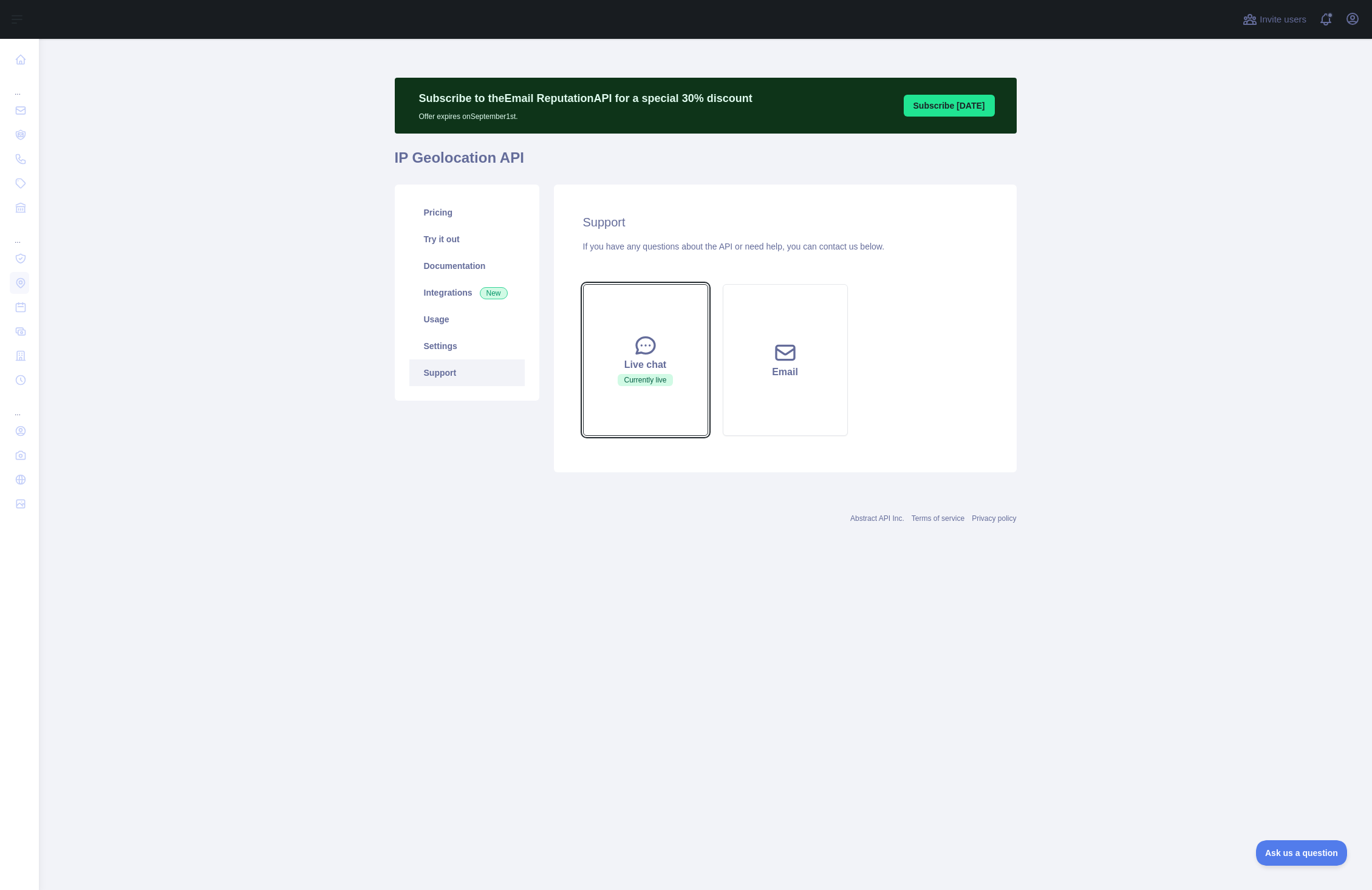
drag, startPoint x: 643, startPoint y: 324, endPoint x: 624, endPoint y: 332, distance: 20.6
click at [624, 332] on button "Live chat Currently live" at bounding box center [645, 360] width 125 height 152
click at [459, 247] on link "Try it out" at bounding box center [467, 239] width 115 height 27
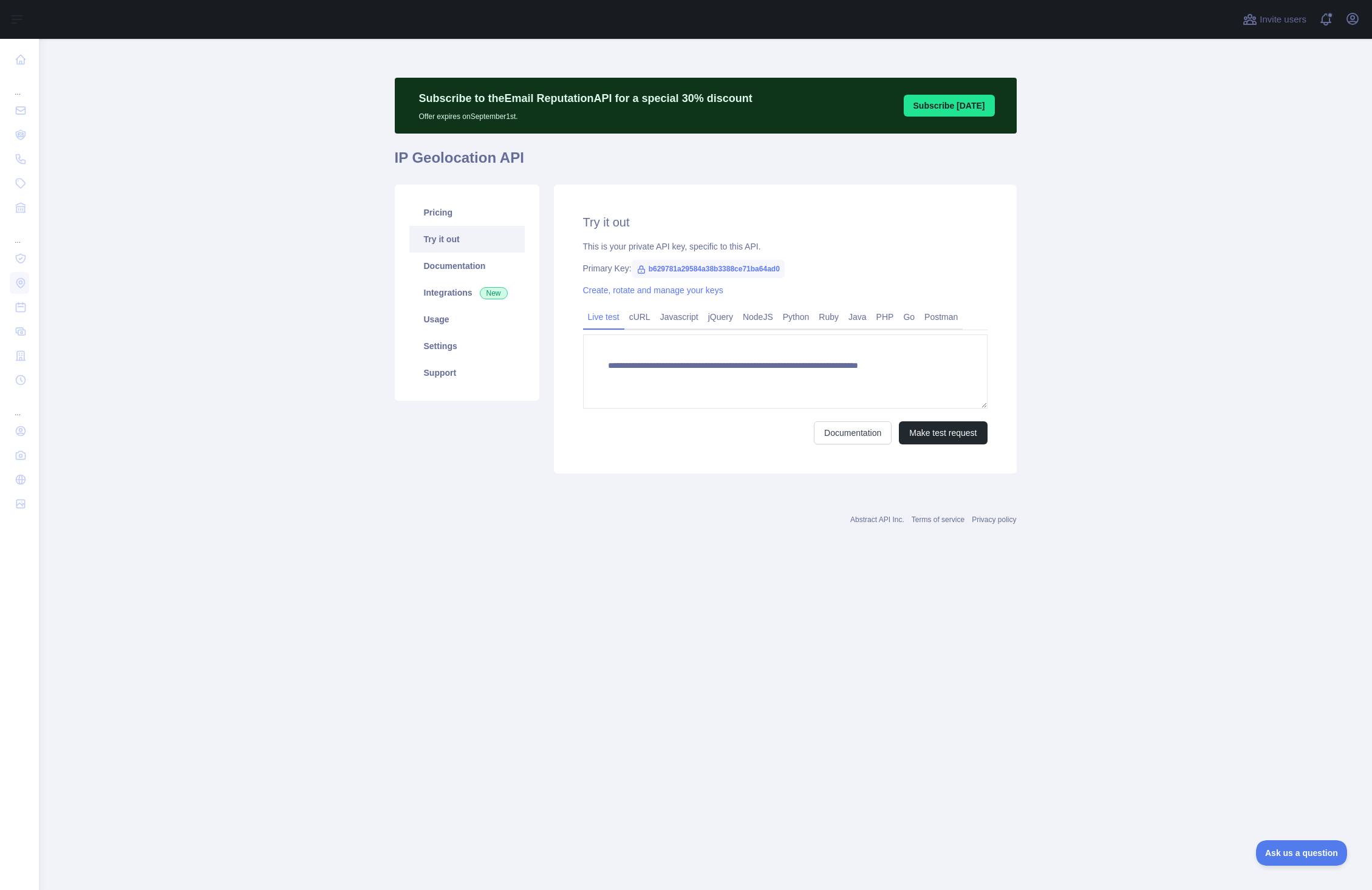
type textarea "**********"
click at [968, 430] on button "Make test request" at bounding box center [943, 432] width 88 height 23
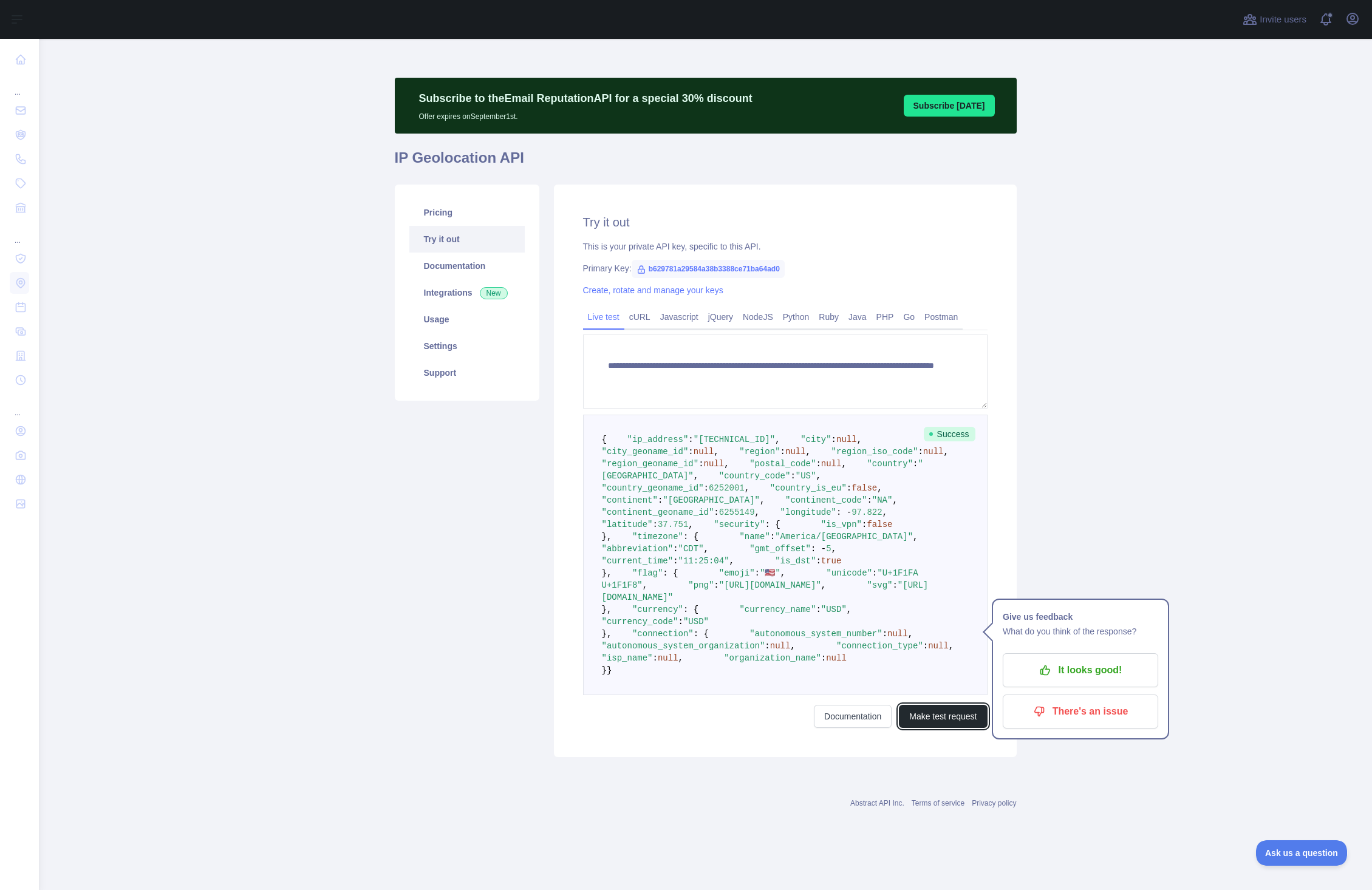
scroll to position [202, 0]
click at [637, 307] on link "cURL" at bounding box center [640, 317] width 31 height 19
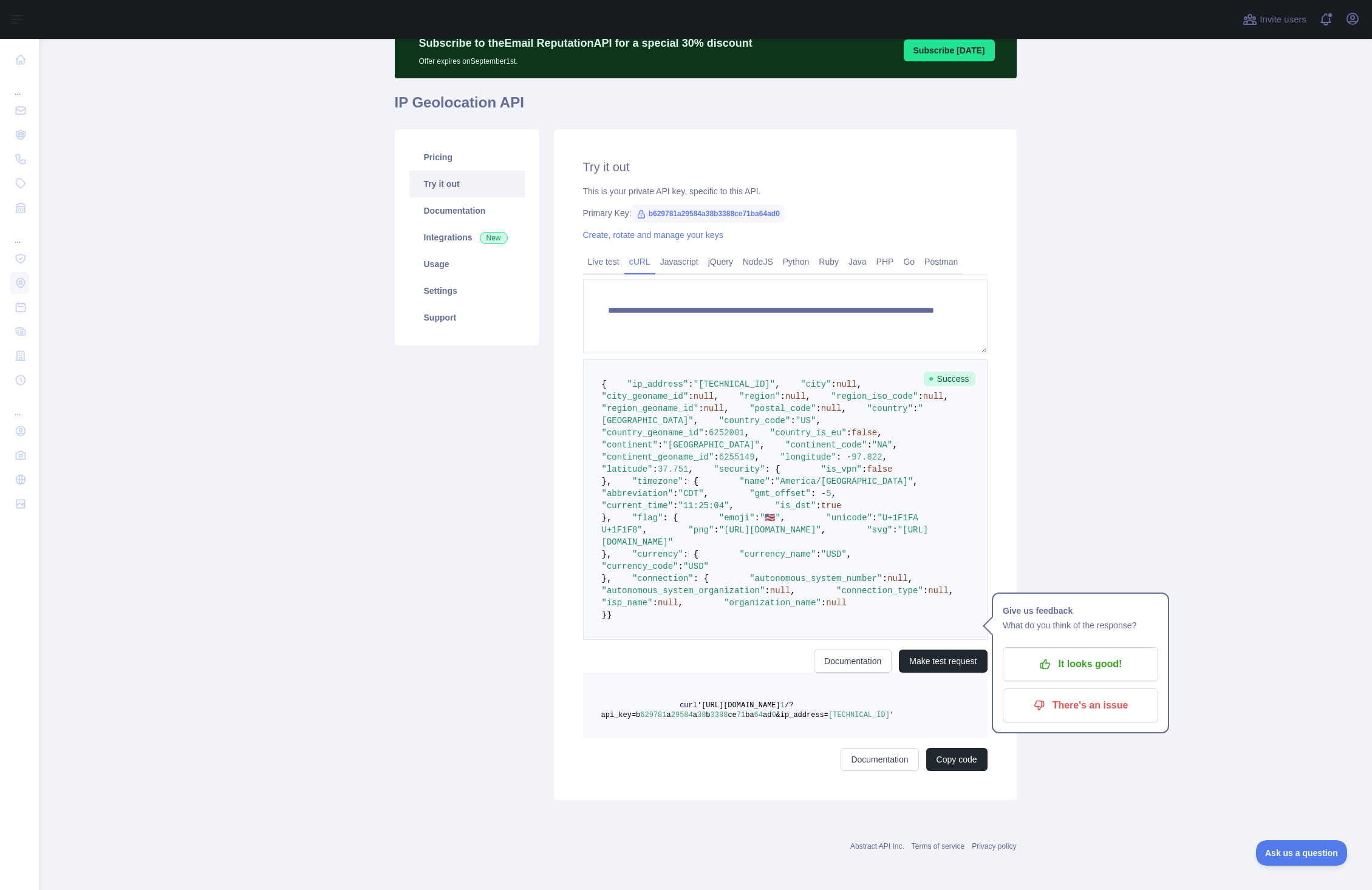
scroll to position [0, 0]
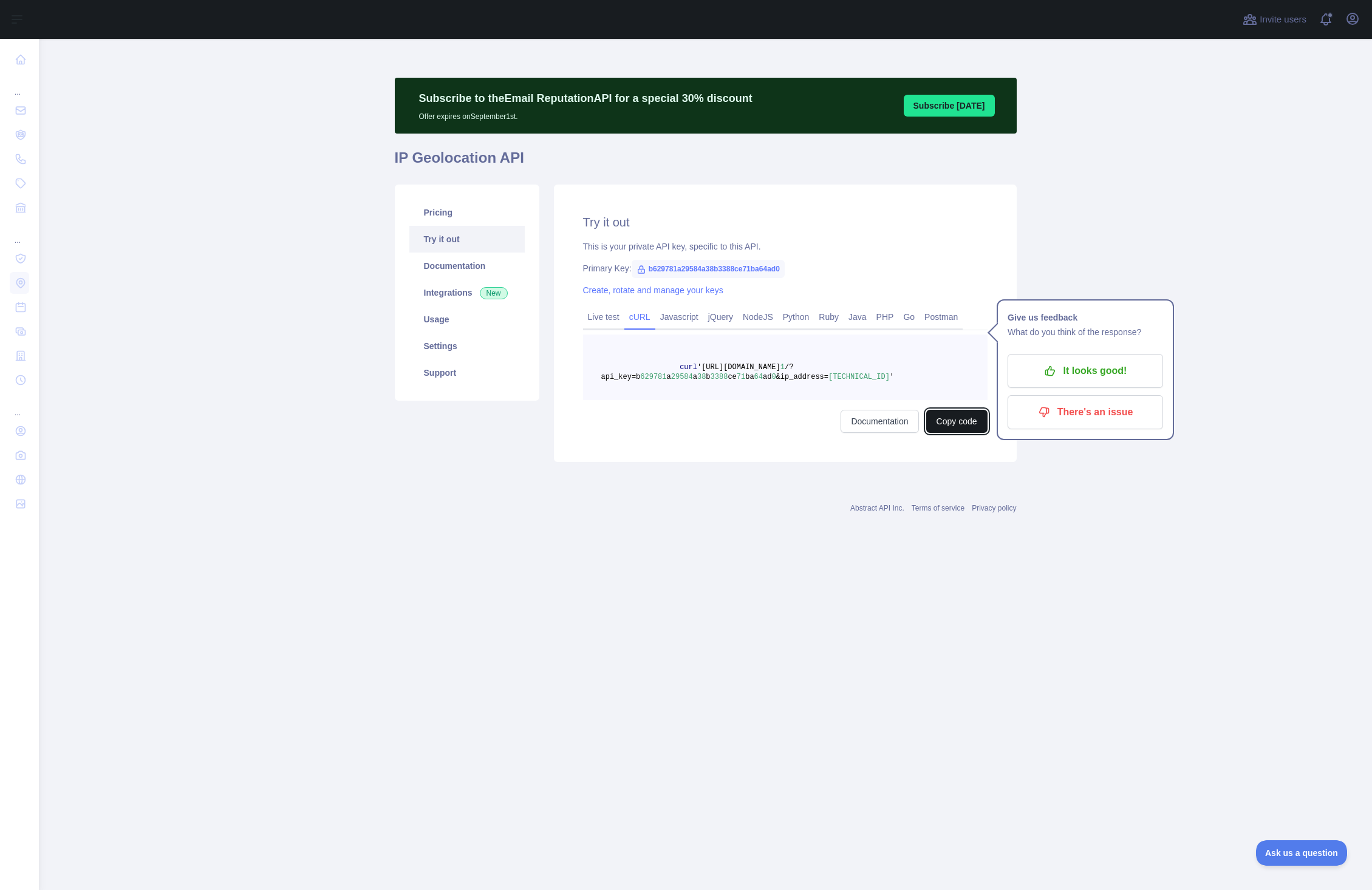
click at [955, 418] on button "Copy code" at bounding box center [957, 421] width 61 height 23
click at [439, 295] on link "Integrations New" at bounding box center [467, 292] width 115 height 27
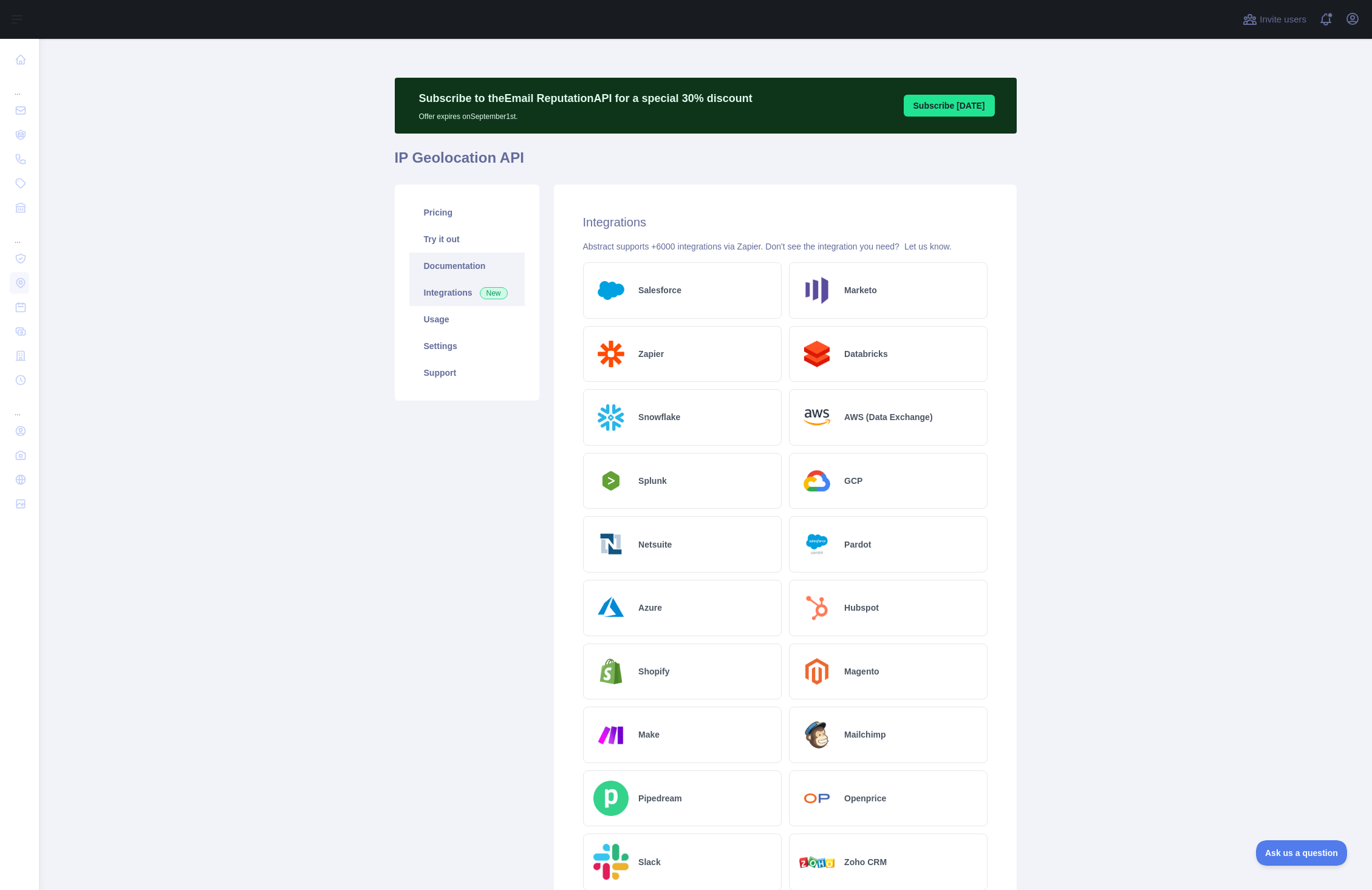
click at [454, 270] on link "Documentation" at bounding box center [467, 266] width 115 height 27
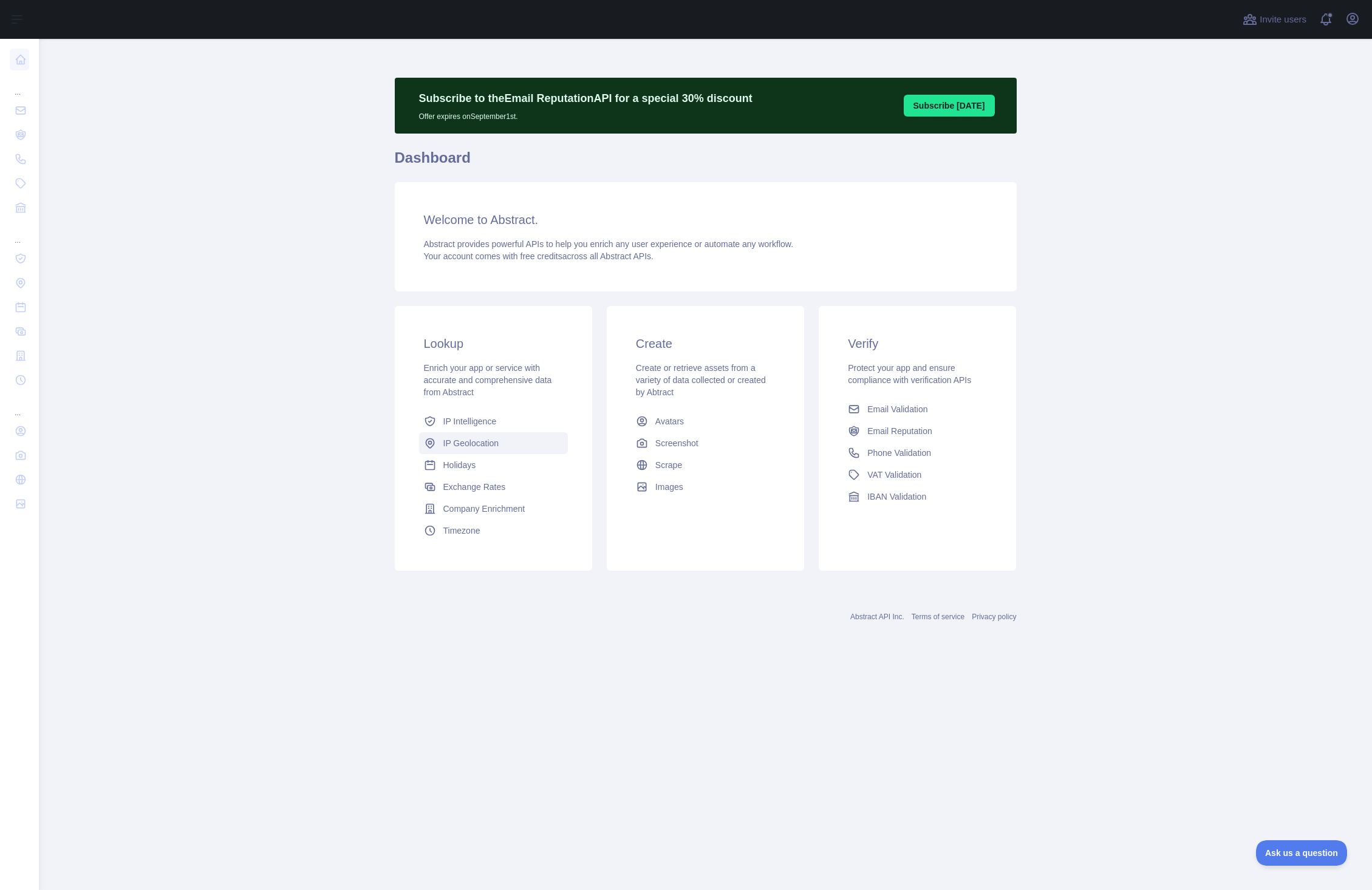
click at [487, 442] on span "IP Geolocation" at bounding box center [471, 443] width 56 height 12
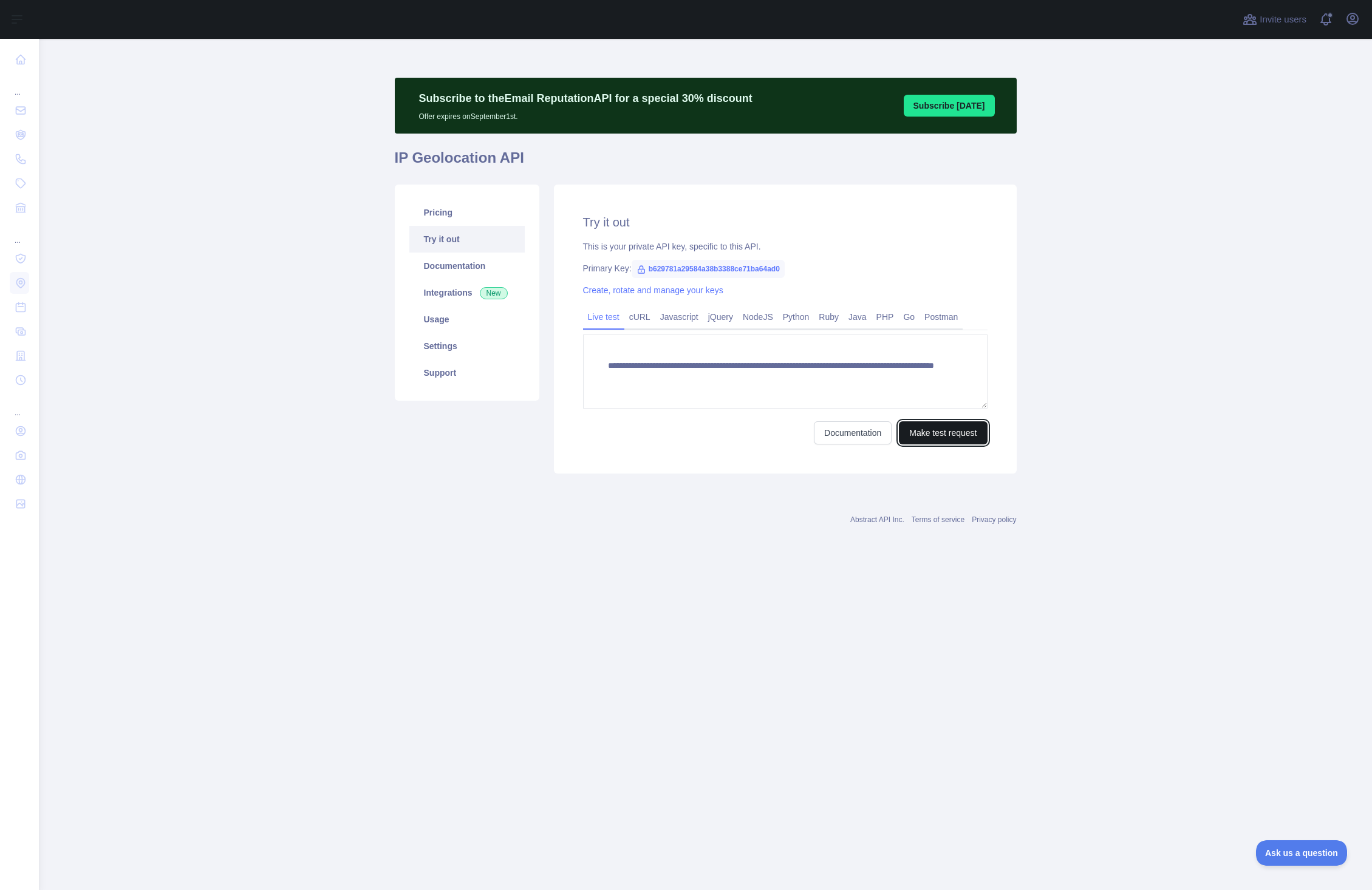
click at [962, 431] on button "Make test request" at bounding box center [943, 432] width 88 height 23
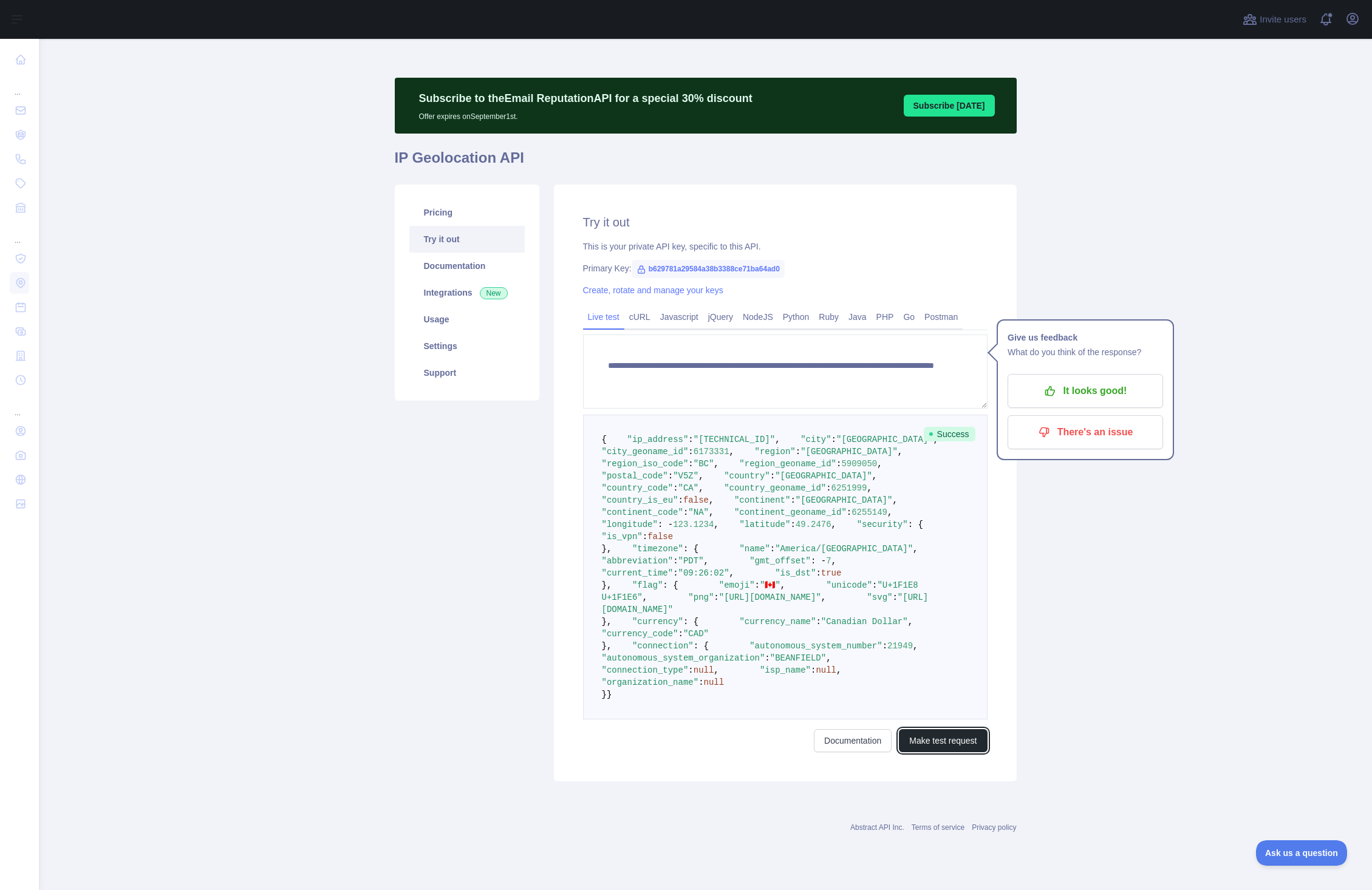
scroll to position [261, 0]
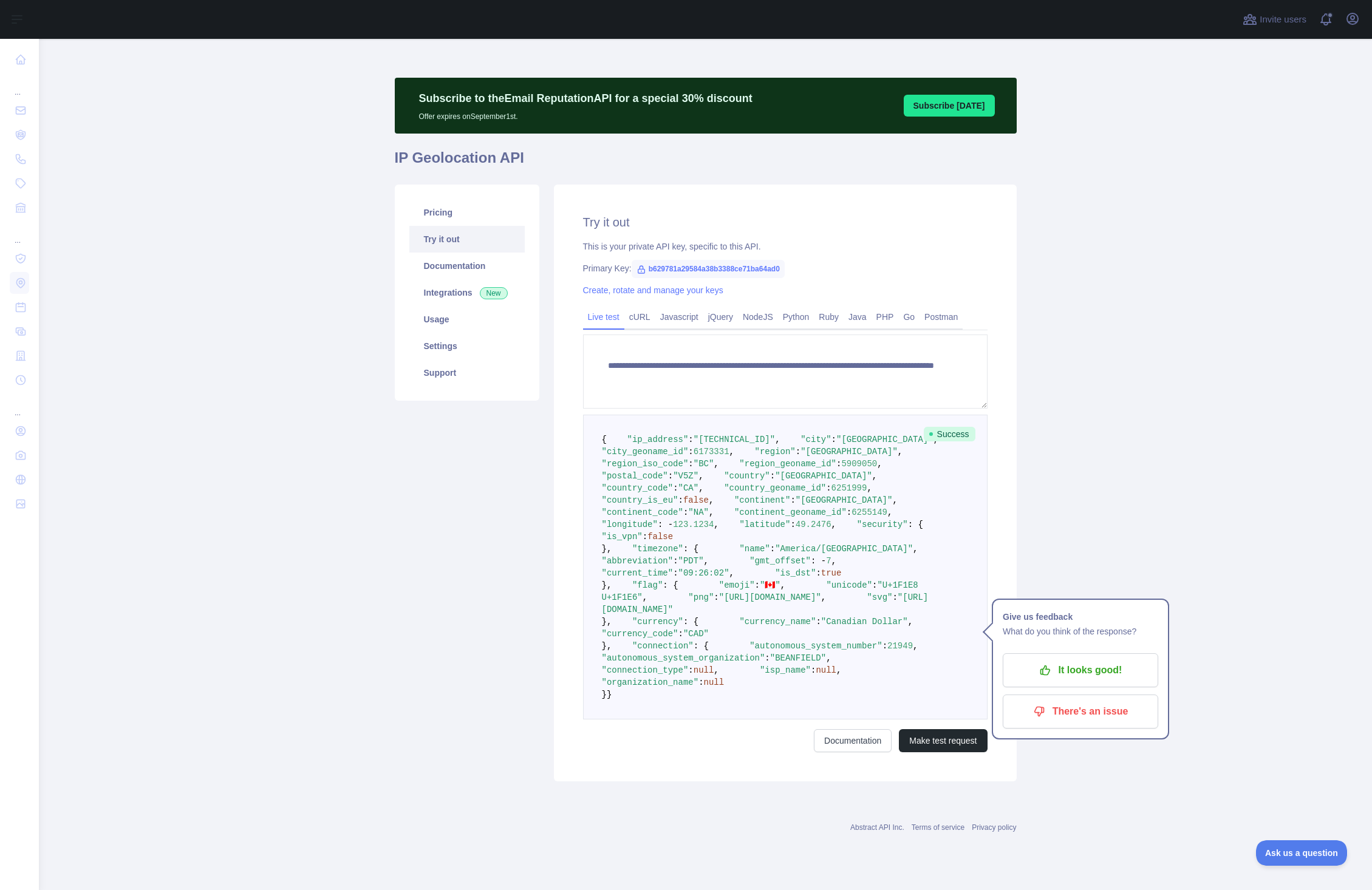
click at [1175, 636] on main "**********" at bounding box center [706, 465] width 1333 height 852
drag, startPoint x: 1324, startPoint y: 185, endPoint x: 1300, endPoint y: 188, distance: 24.2
click at [1305, 187] on main "**********" at bounding box center [706, 465] width 1333 height 852
click at [587, 307] on link "Live test" at bounding box center [604, 317] width 41 height 19
click at [610, 307] on link "Live test" at bounding box center [604, 317] width 41 height 19
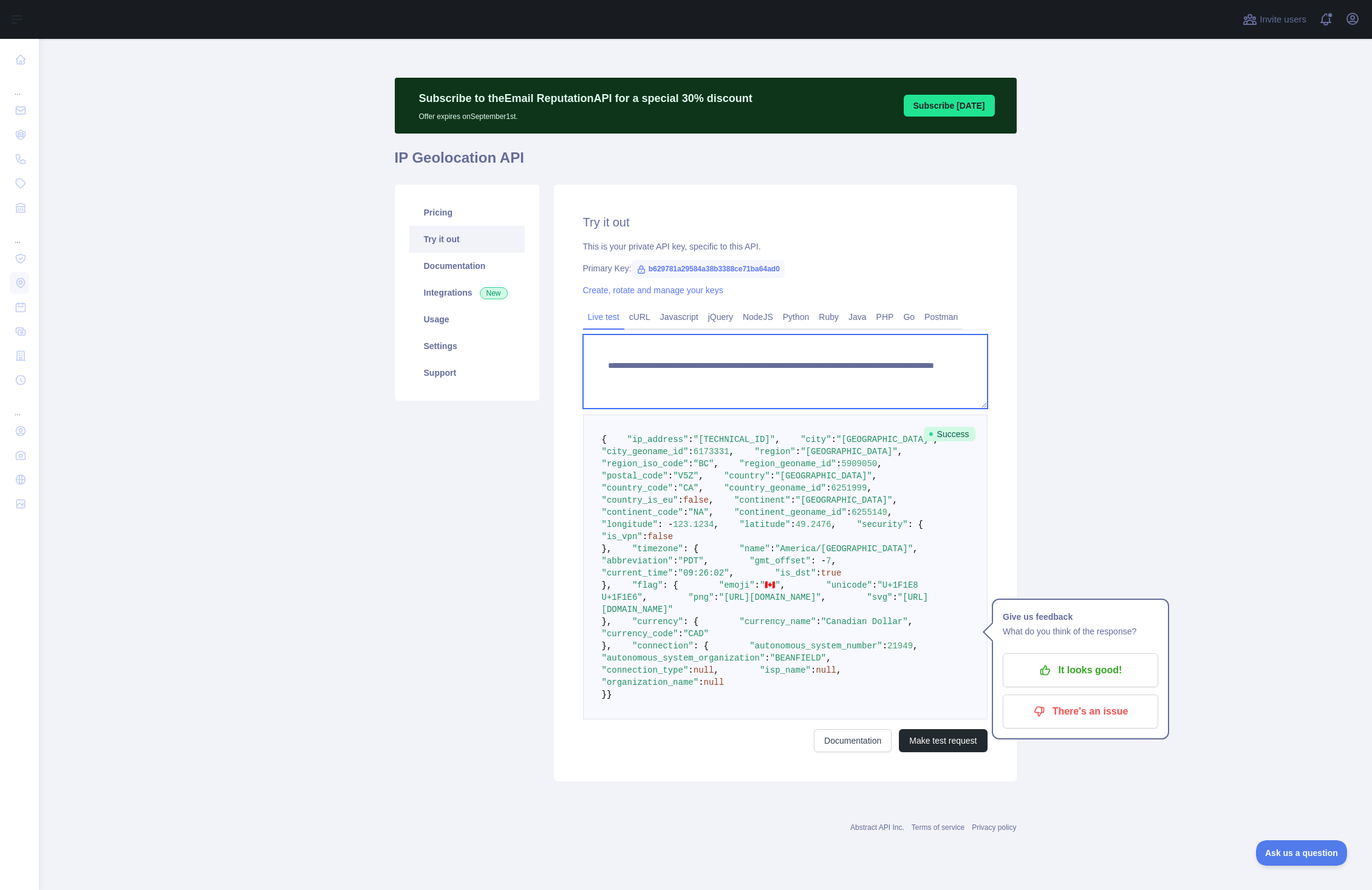
click at [905, 335] on textarea "**********" at bounding box center [785, 372] width 404 height 74
drag, startPoint x: 1213, startPoint y: 210, endPoint x: 1183, endPoint y: 215, distance: 30.4
click at [1213, 210] on main "**********" at bounding box center [706, 465] width 1333 height 852
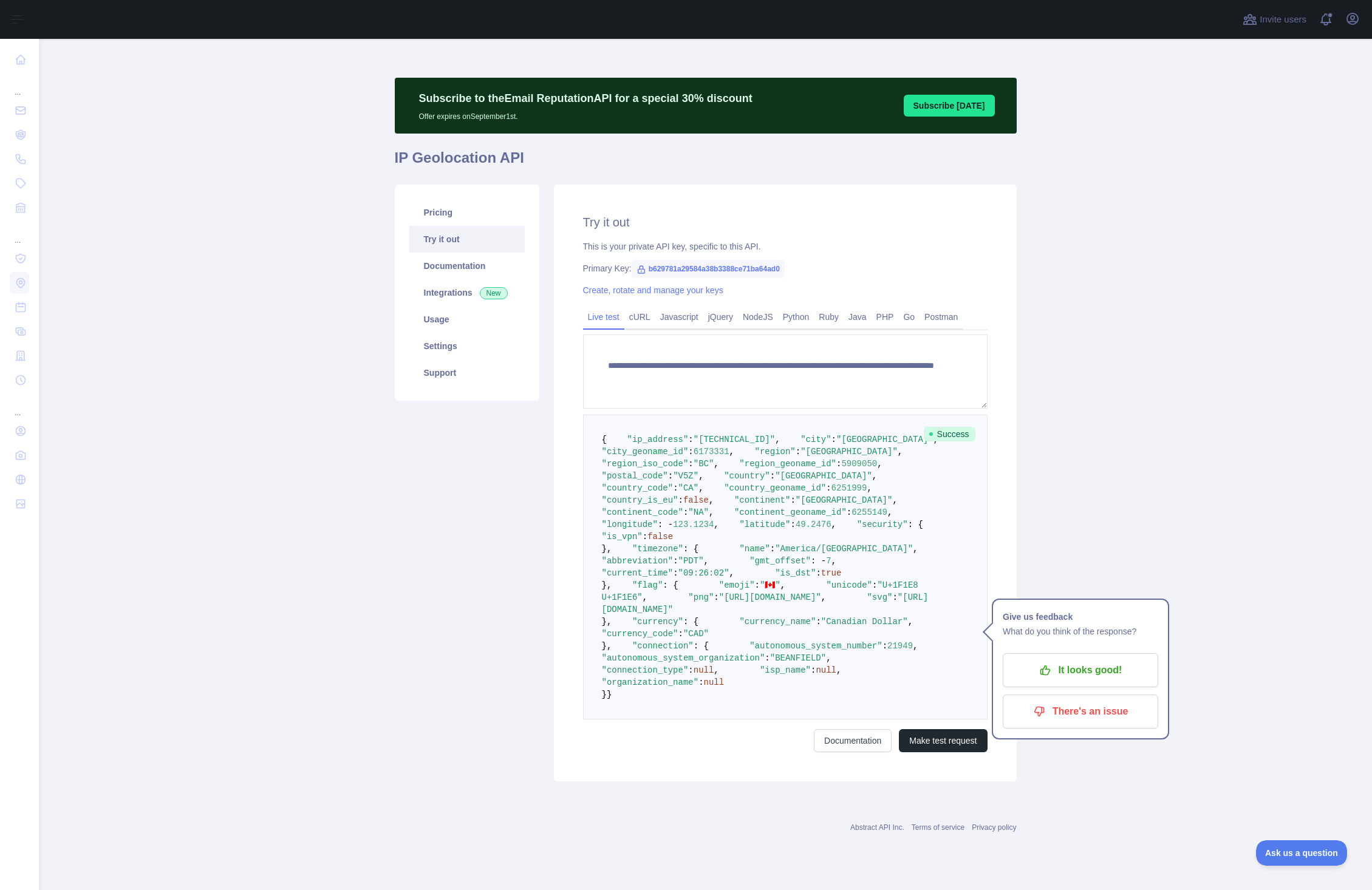
scroll to position [0, 0]
click at [597, 315] on link "Live test" at bounding box center [604, 317] width 41 height 19
drag, startPoint x: 639, startPoint y: 316, endPoint x: 586, endPoint y: 316, distance: 53.0
click at [638, 316] on link "cURL" at bounding box center [640, 317] width 31 height 19
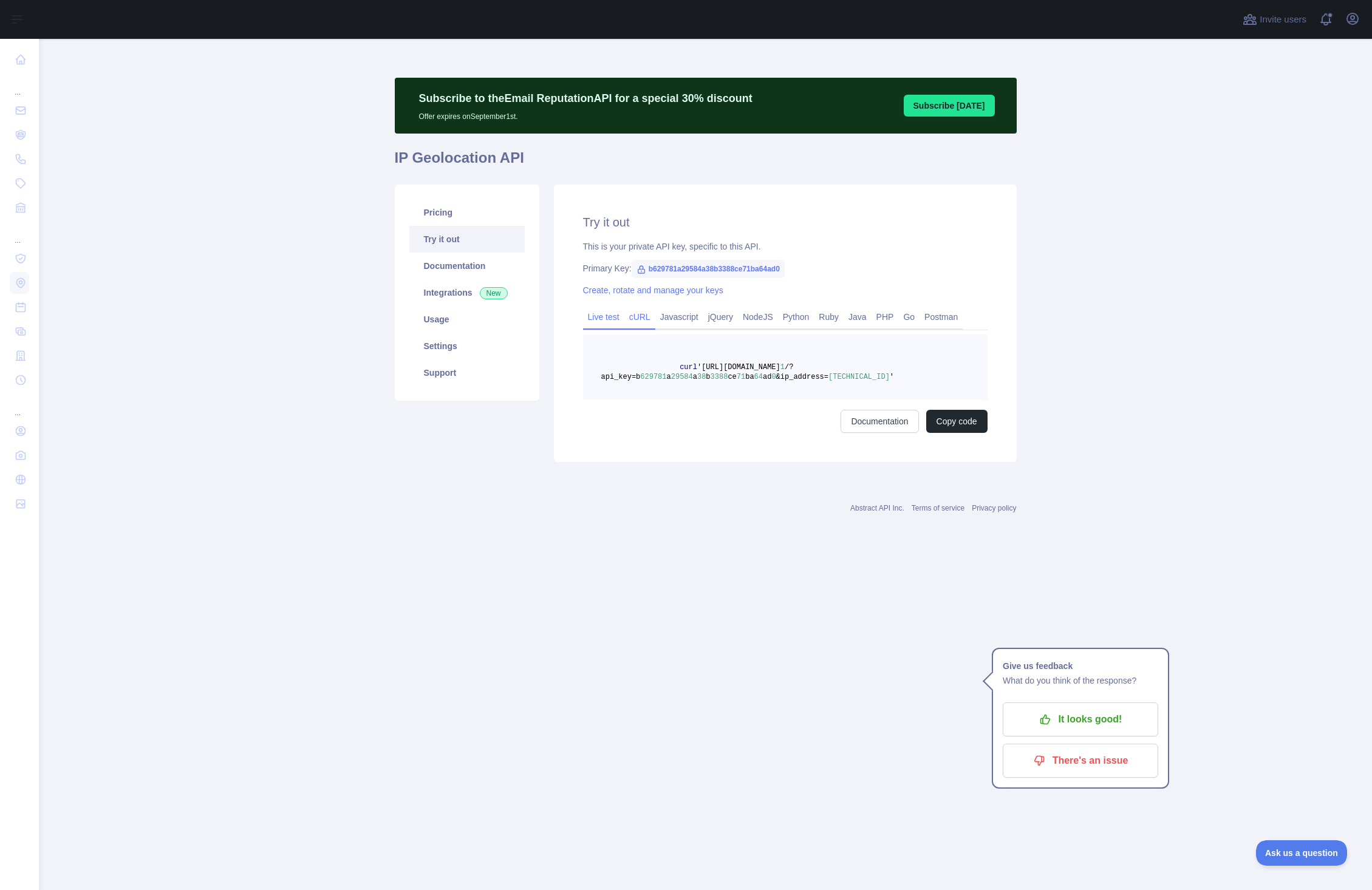
click at [607, 318] on link "Live test" at bounding box center [604, 317] width 41 height 19
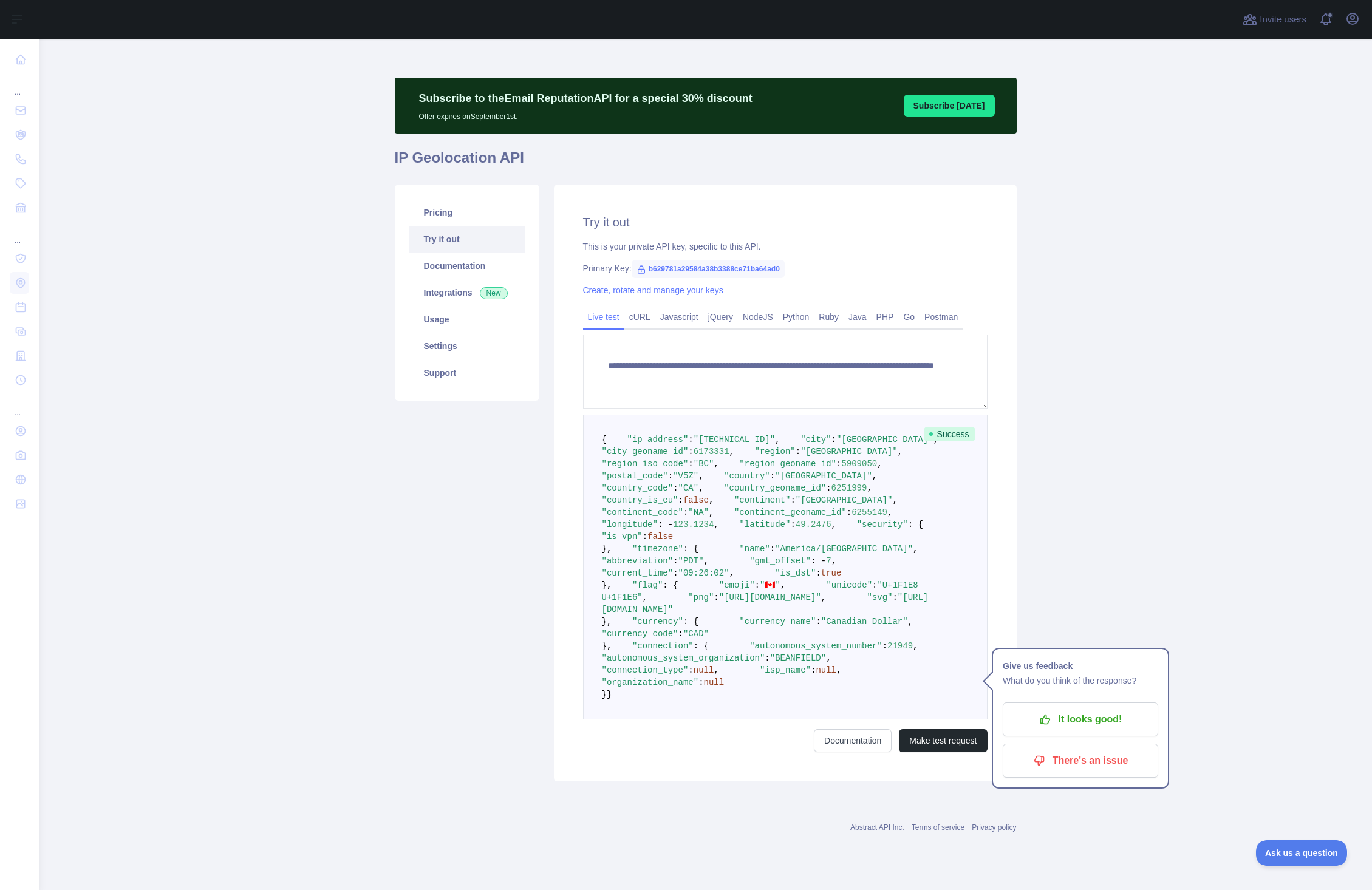
scroll to position [261, 0]
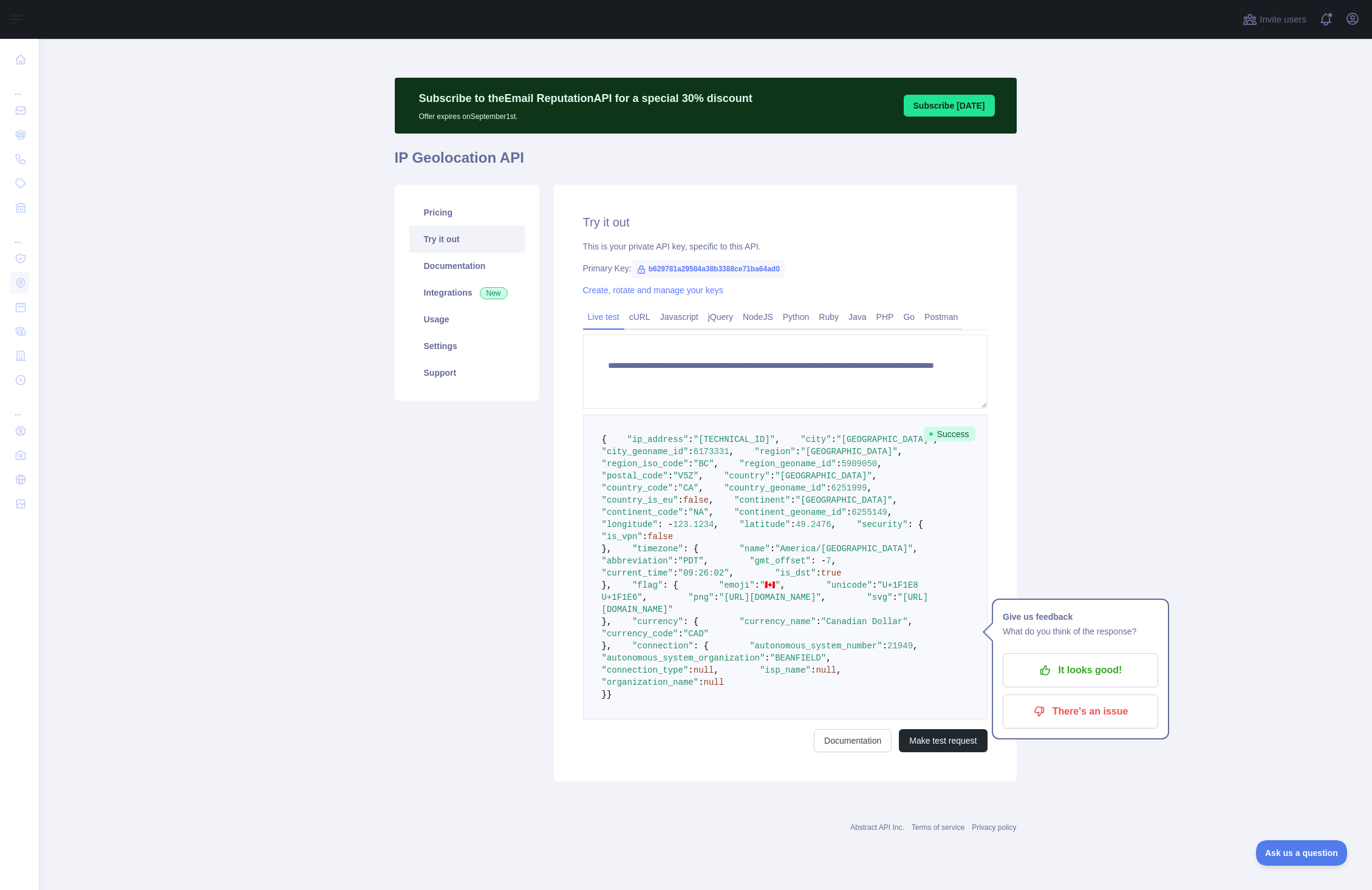
click at [961, 778] on div "**********" at bounding box center [785, 483] width 463 height 597
click at [952, 753] on button "Make test request" at bounding box center [943, 740] width 88 height 23
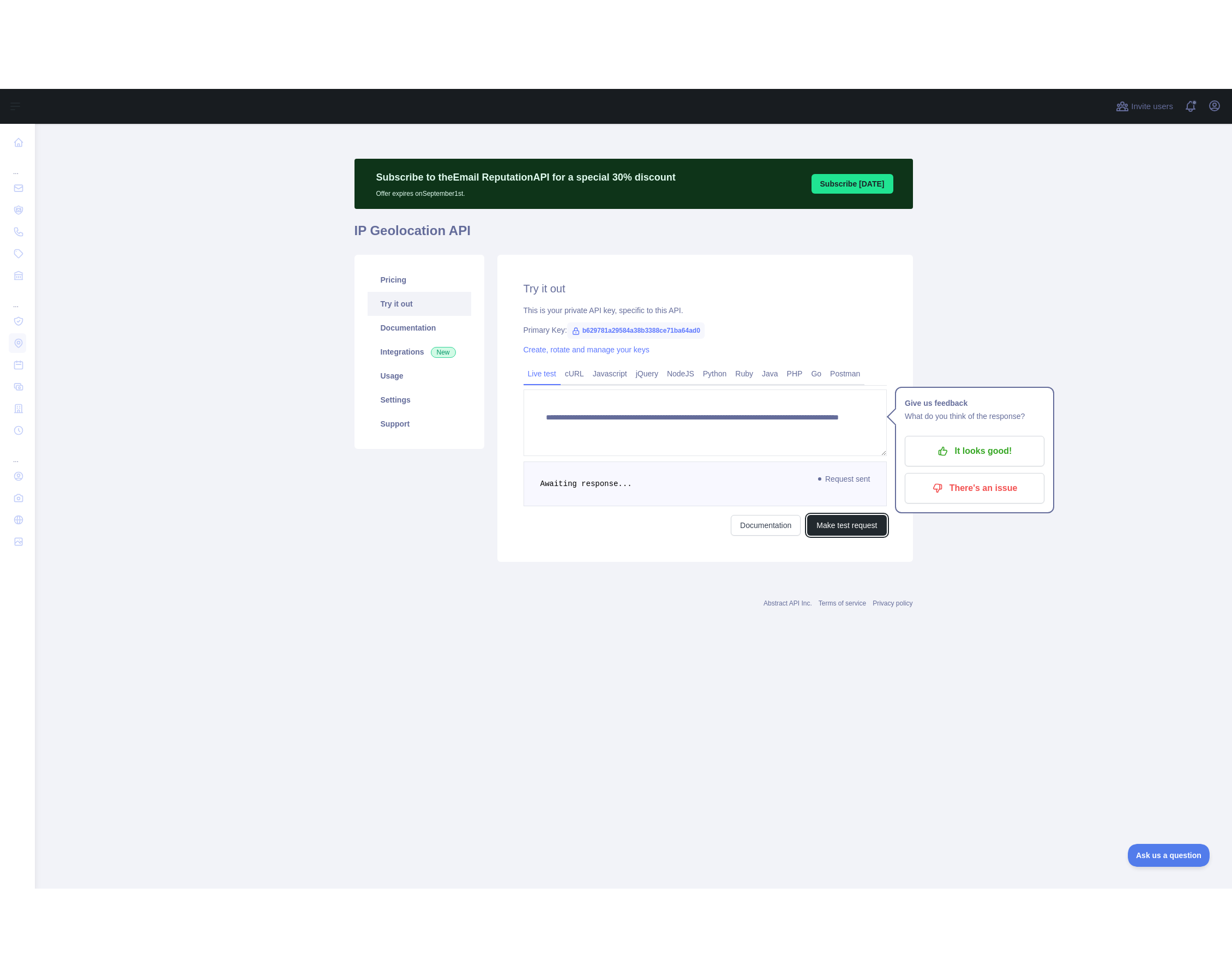
scroll to position [0, 0]
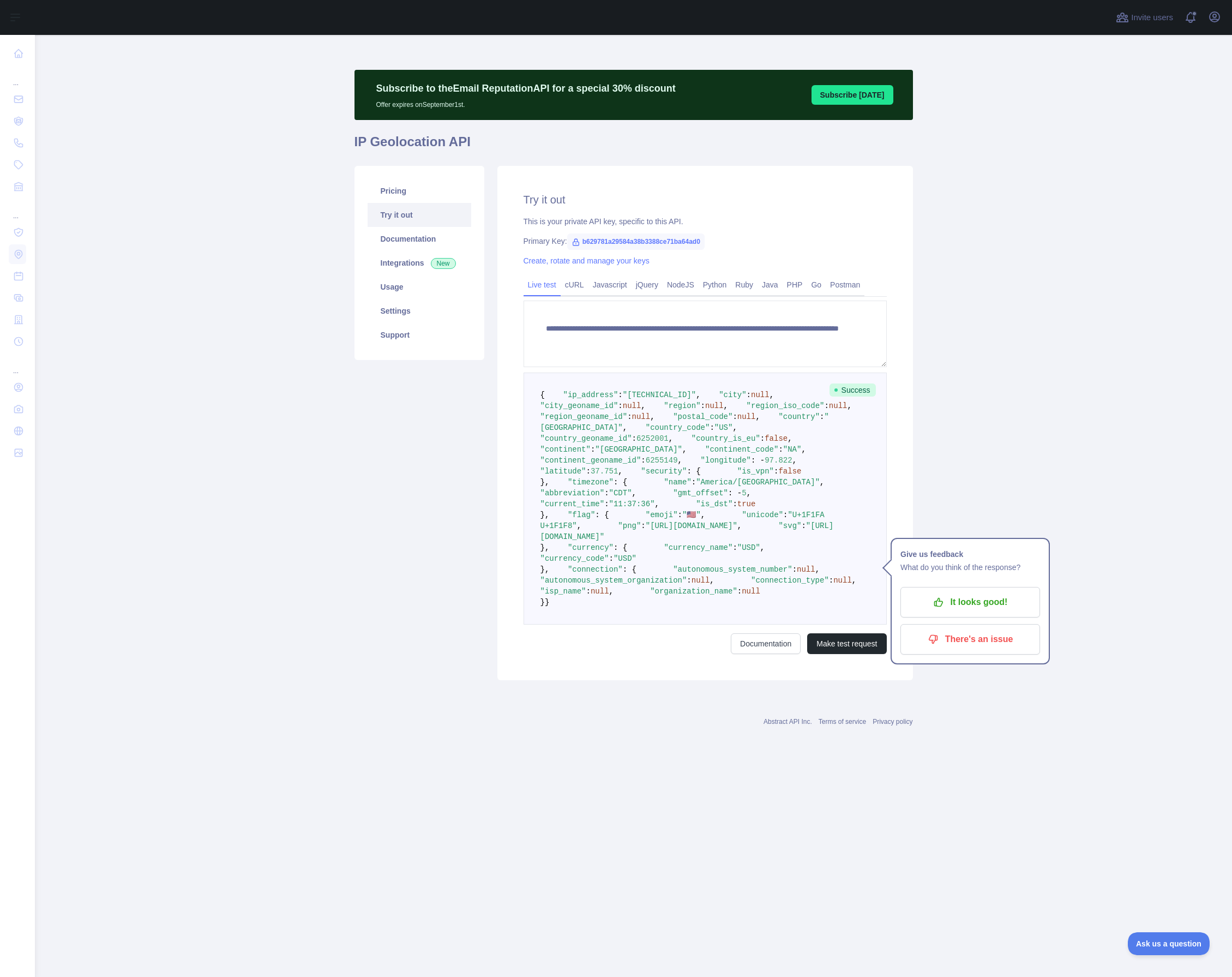
click at [1107, 329] on main "**********" at bounding box center [634, 506] width 1197 height 942
click at [1077, 368] on main "**********" at bounding box center [634, 506] width 1197 height 942
click at [840, 654] on button "Make test request" at bounding box center [847, 643] width 79 height 21
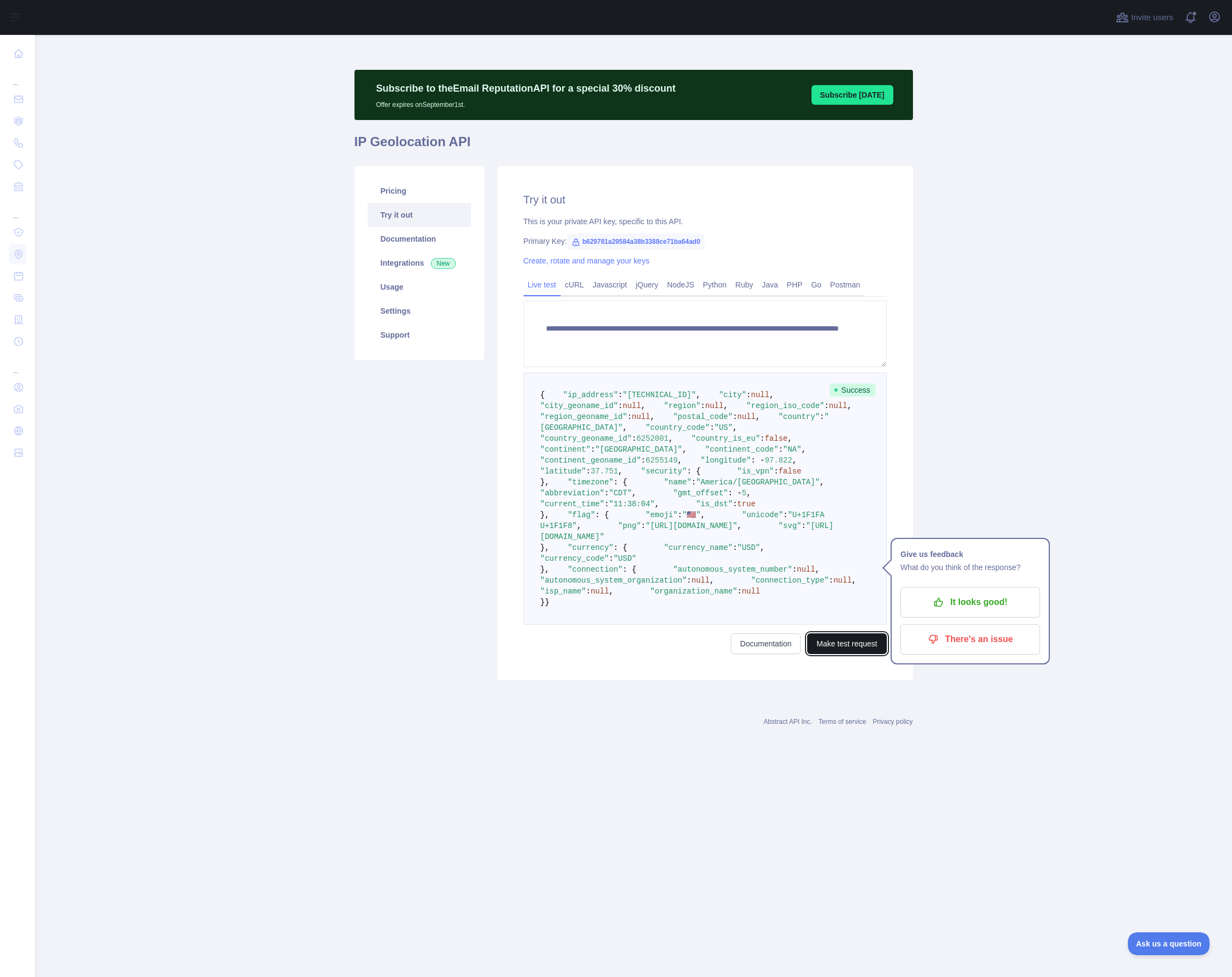
click at [840, 654] on button "Make test request" at bounding box center [847, 643] width 79 height 21
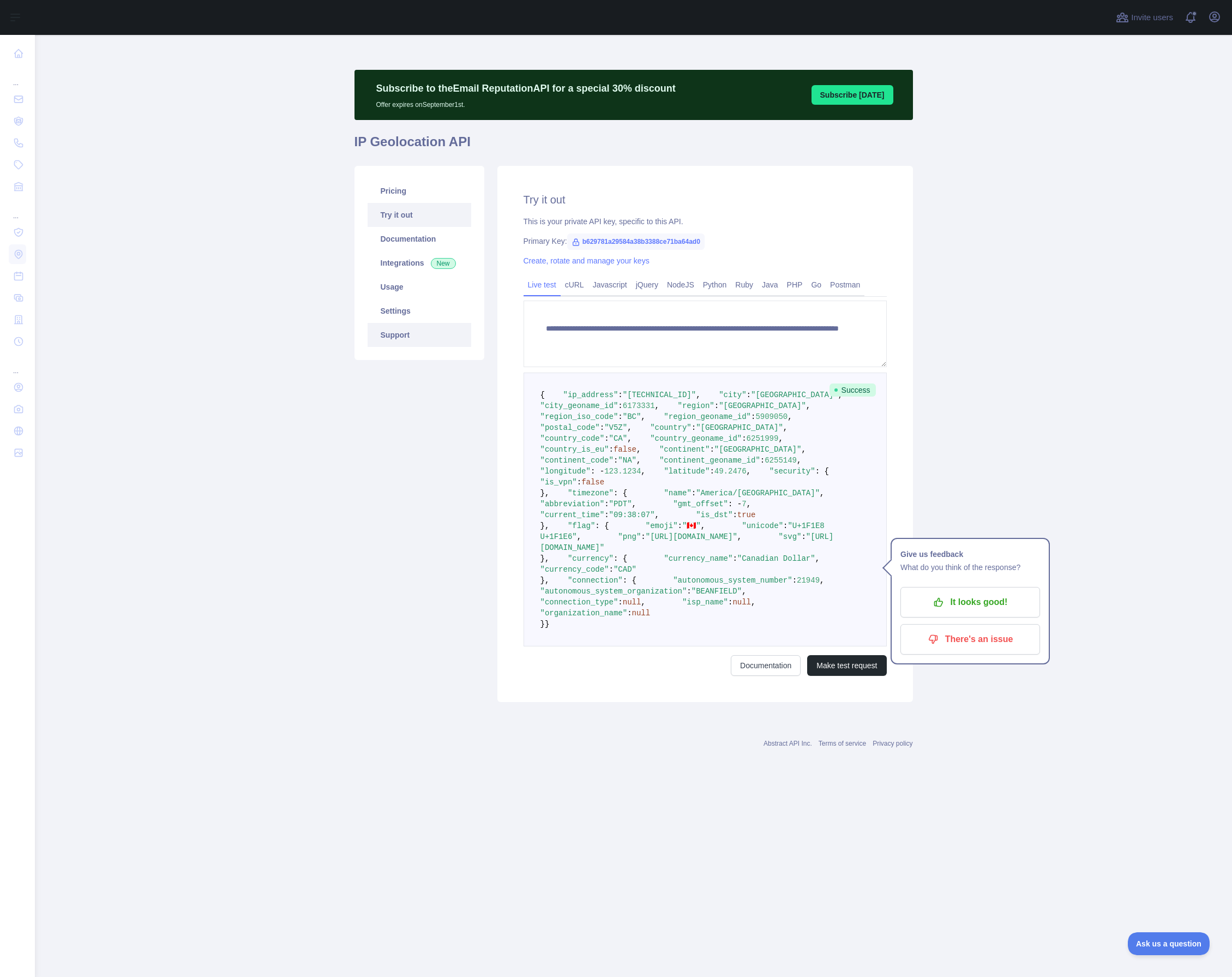
click at [385, 338] on link "Support" at bounding box center [419, 335] width 103 height 24
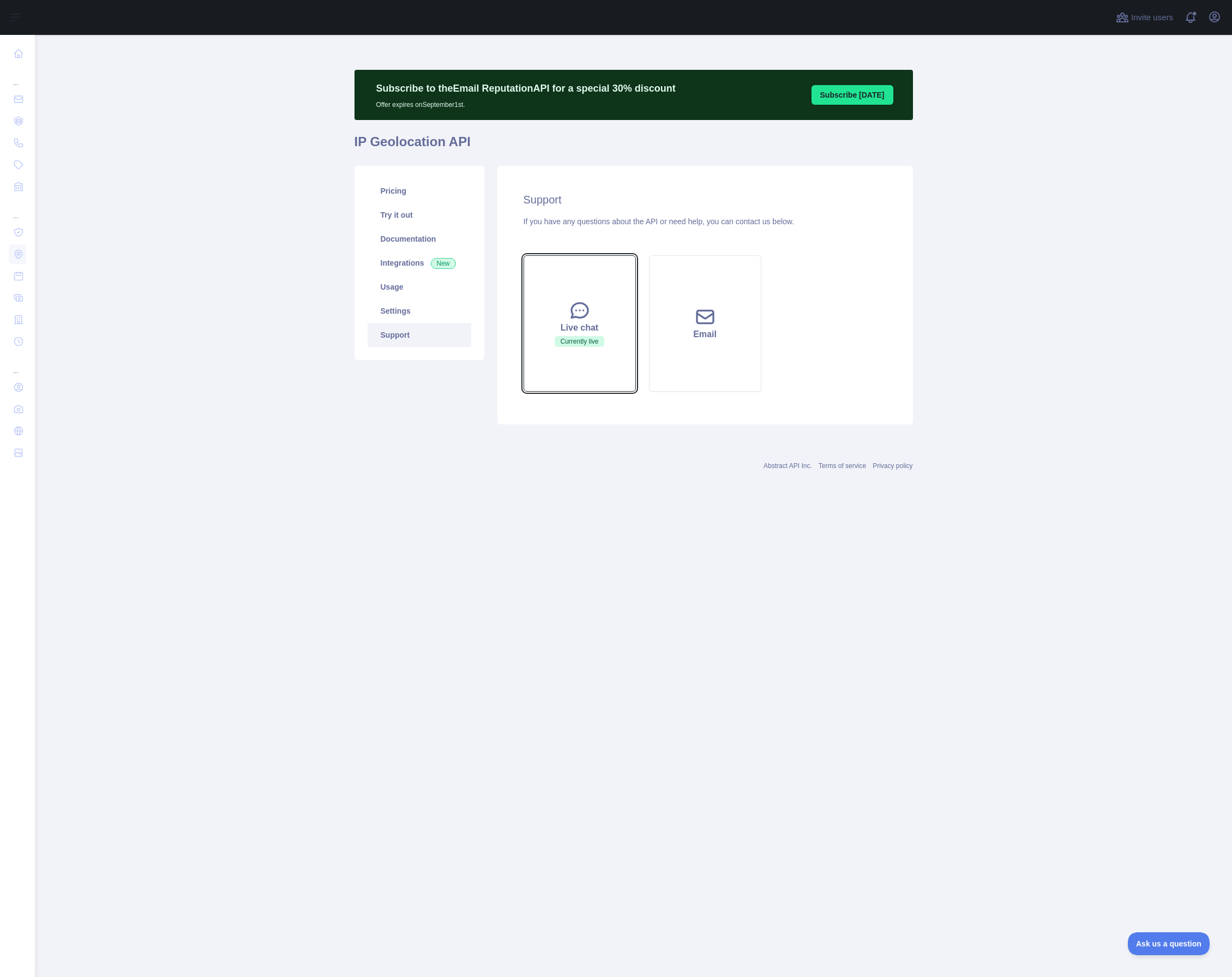
click at [584, 292] on button "Live chat Currently live" at bounding box center [579, 324] width 112 height 137
click at [590, 321] on icon at bounding box center [579, 310] width 22 height 22
click at [599, 293] on button "Live chat Currently live" at bounding box center [579, 324] width 112 height 137
click at [395, 200] on link "Pricing" at bounding box center [419, 191] width 103 height 24
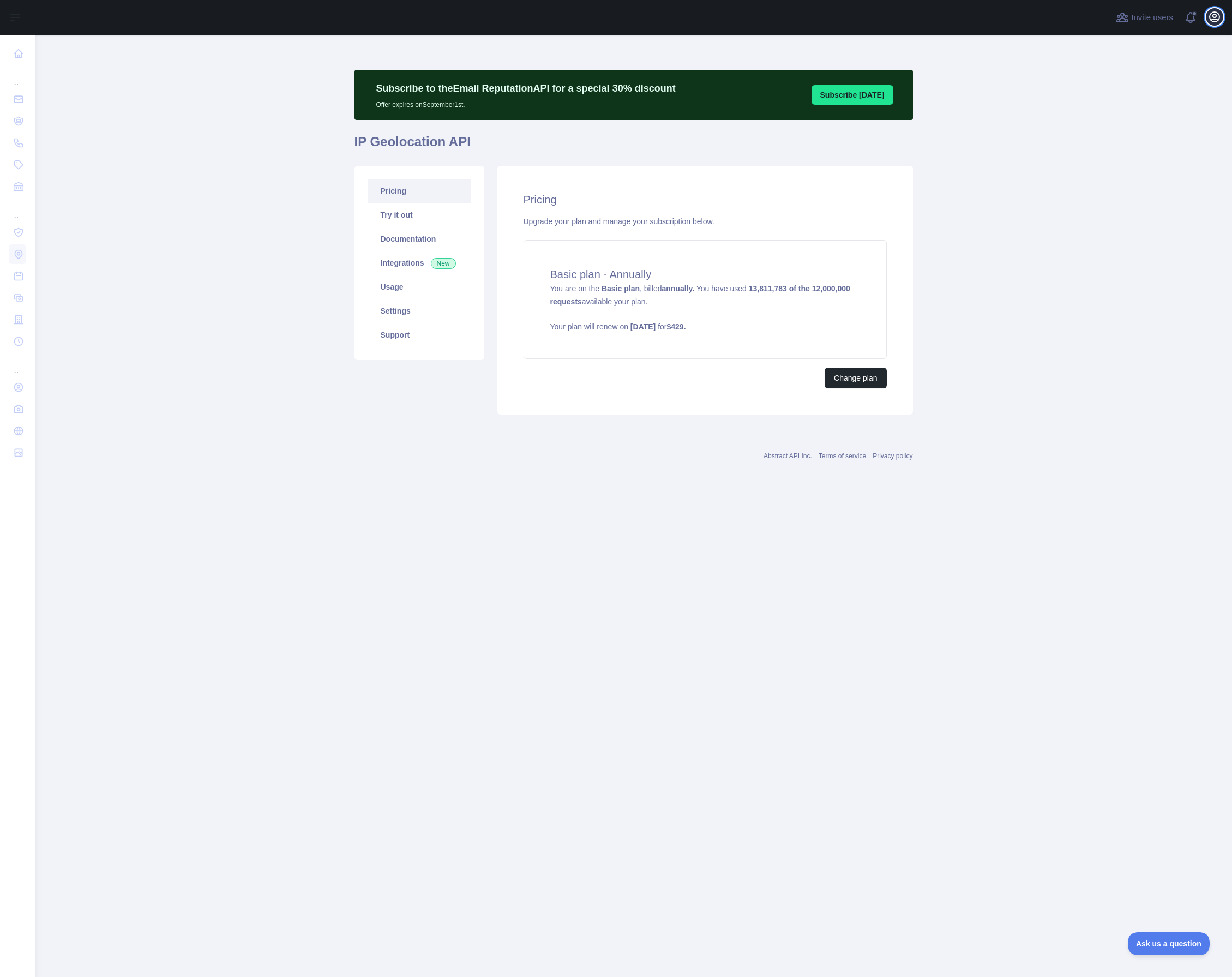
click at [1215, 15] on icon "button" at bounding box center [1215, 17] width 13 height 13
click at [1188, 54] on p "[EMAIL_ADDRESS][DOMAIN_NAME]" at bounding box center [1162, 54] width 105 height 11
copy p "[EMAIL_ADDRESS][DOMAIN_NAME]"
